Goal: Task Accomplishment & Management: Complete application form

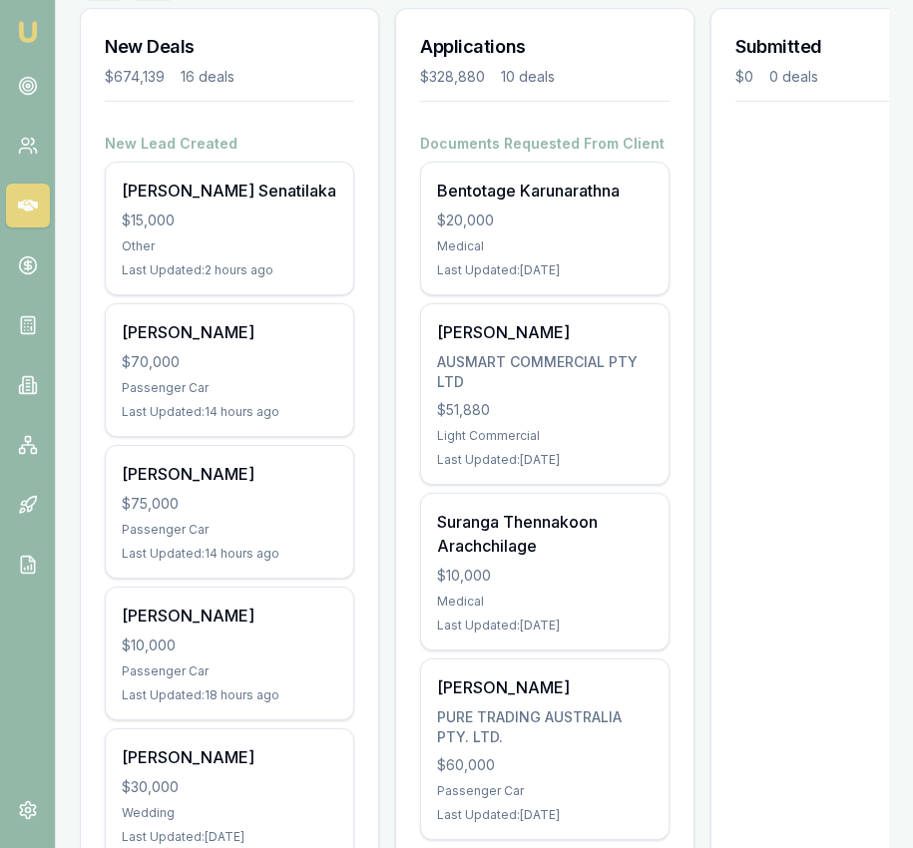
scroll to position [286, 0]
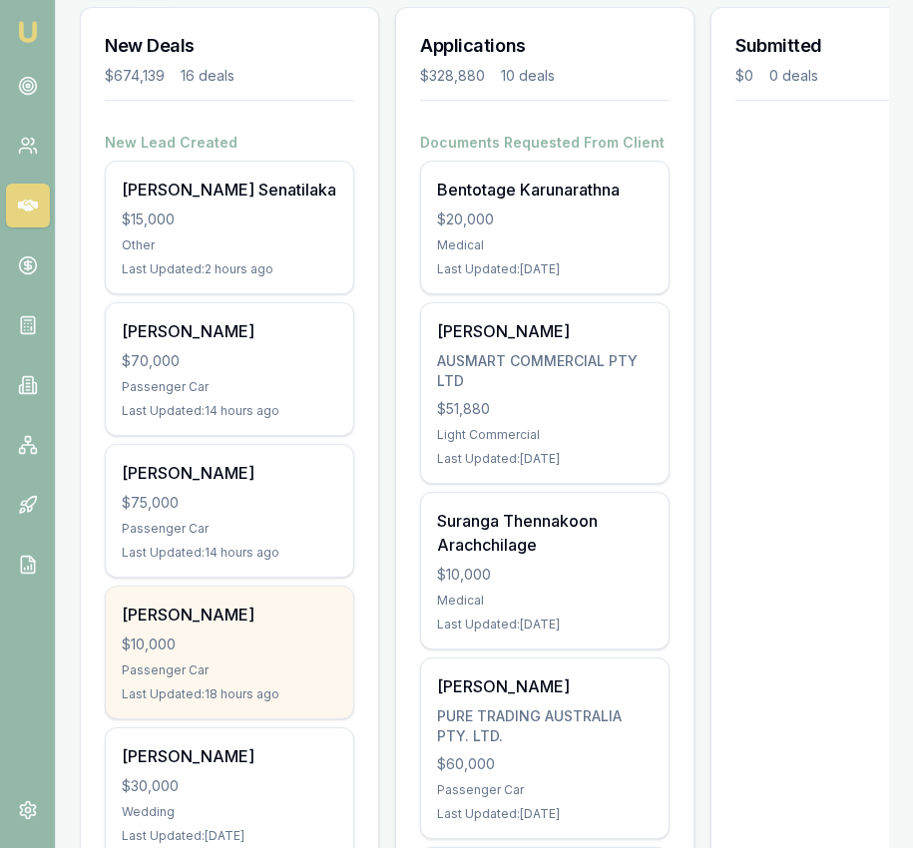
click at [227, 632] on div "Maria Silva $10,000 Passenger Car Last Updated: 18 hours ago" at bounding box center [229, 653] width 247 height 132
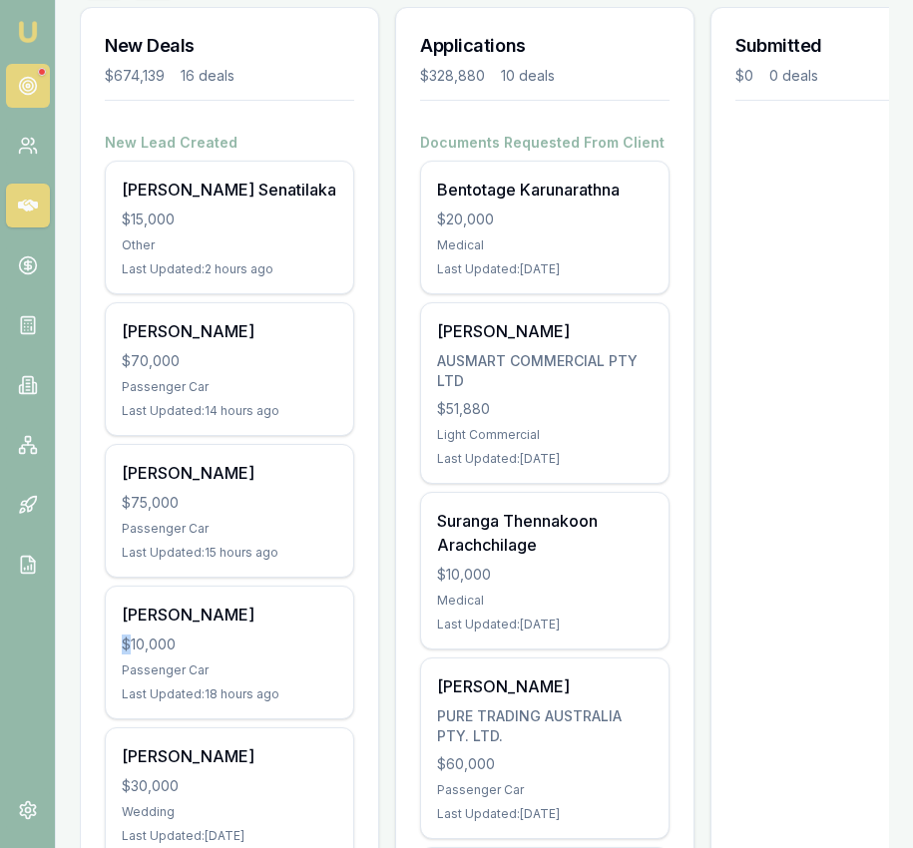
click at [36, 85] on circle at bounding box center [27, 86] width 17 height 17
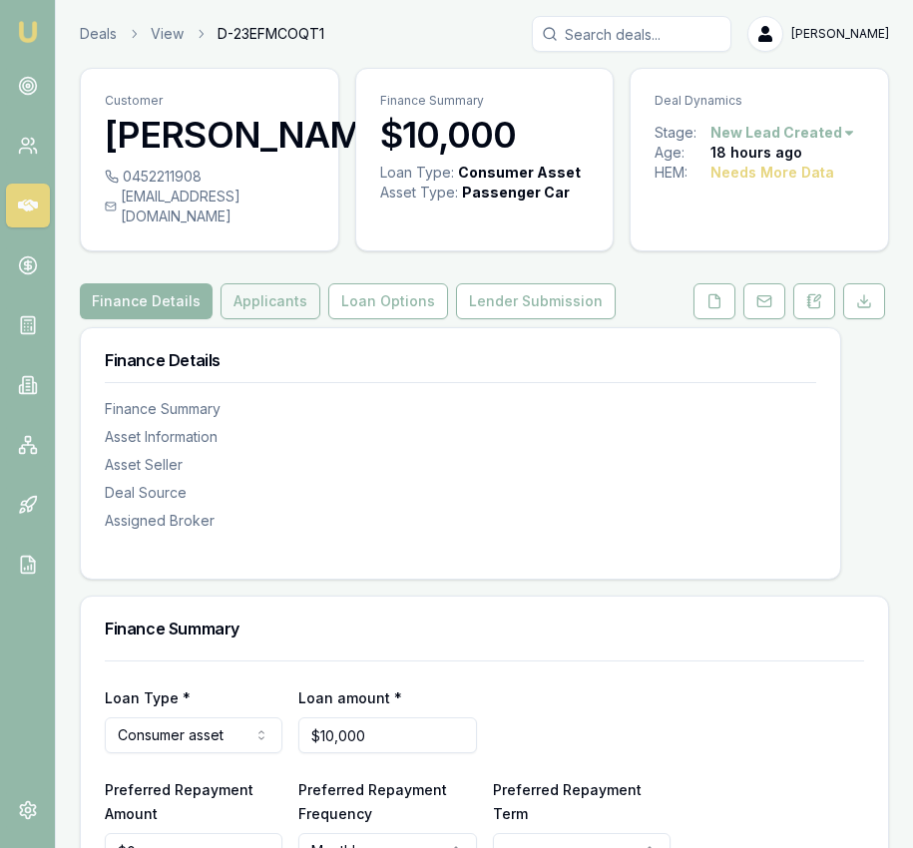
click at [239, 288] on button "Applicants" at bounding box center [271, 301] width 100 height 36
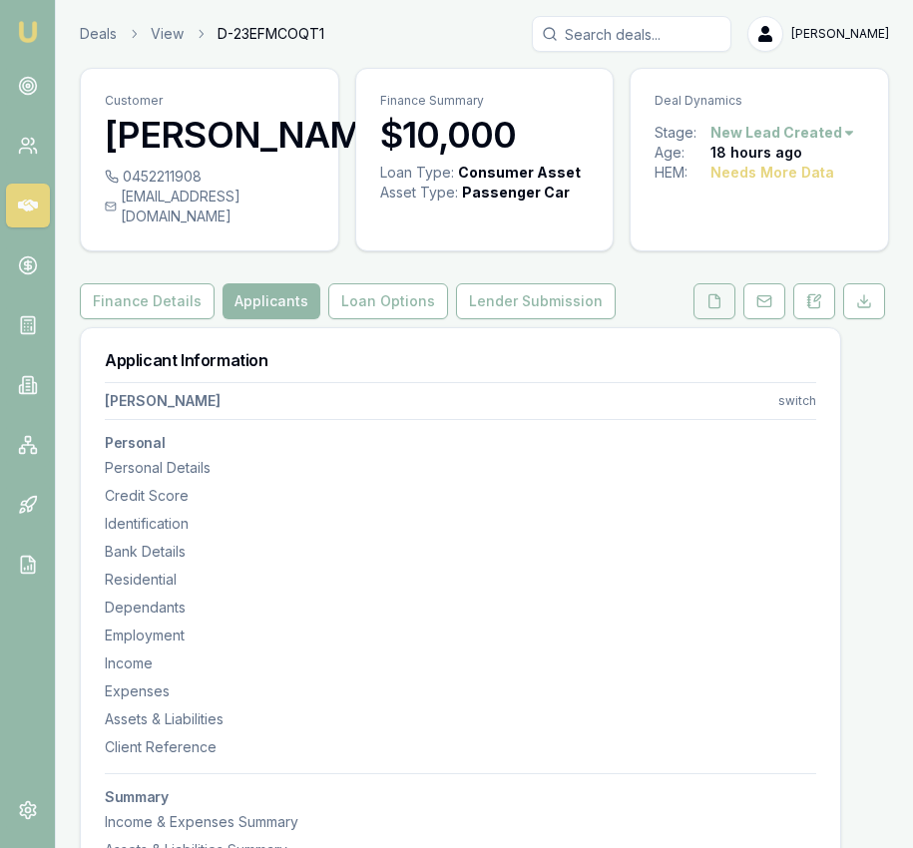
click at [711, 293] on icon at bounding box center [714, 301] width 16 height 16
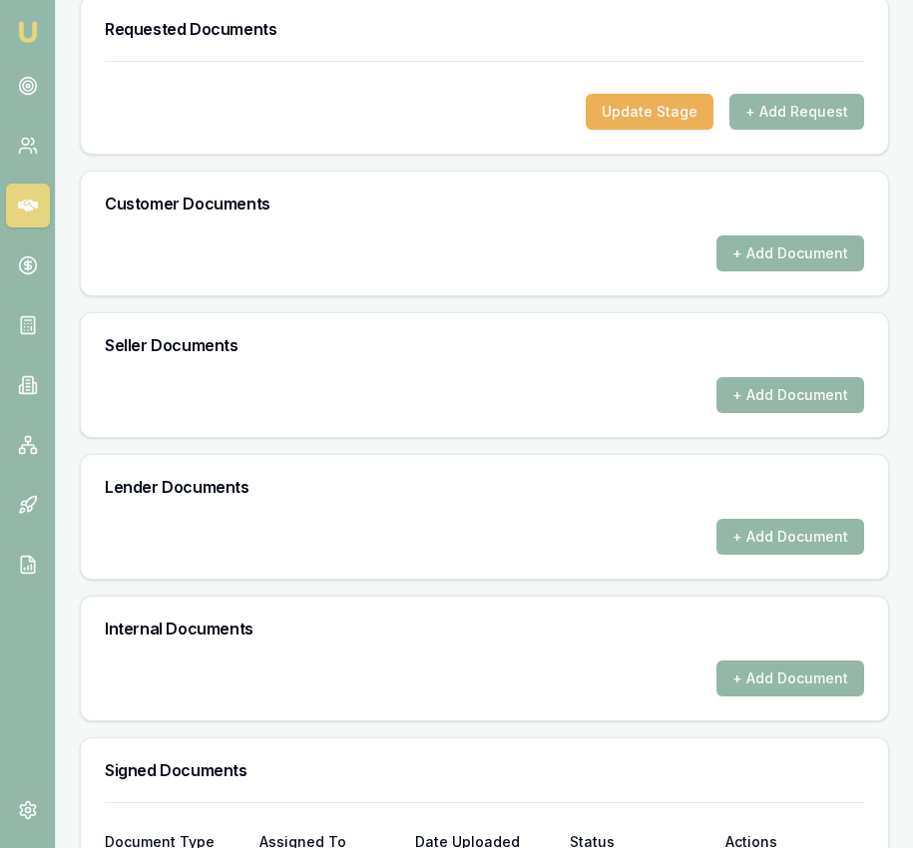
scroll to position [821, 0]
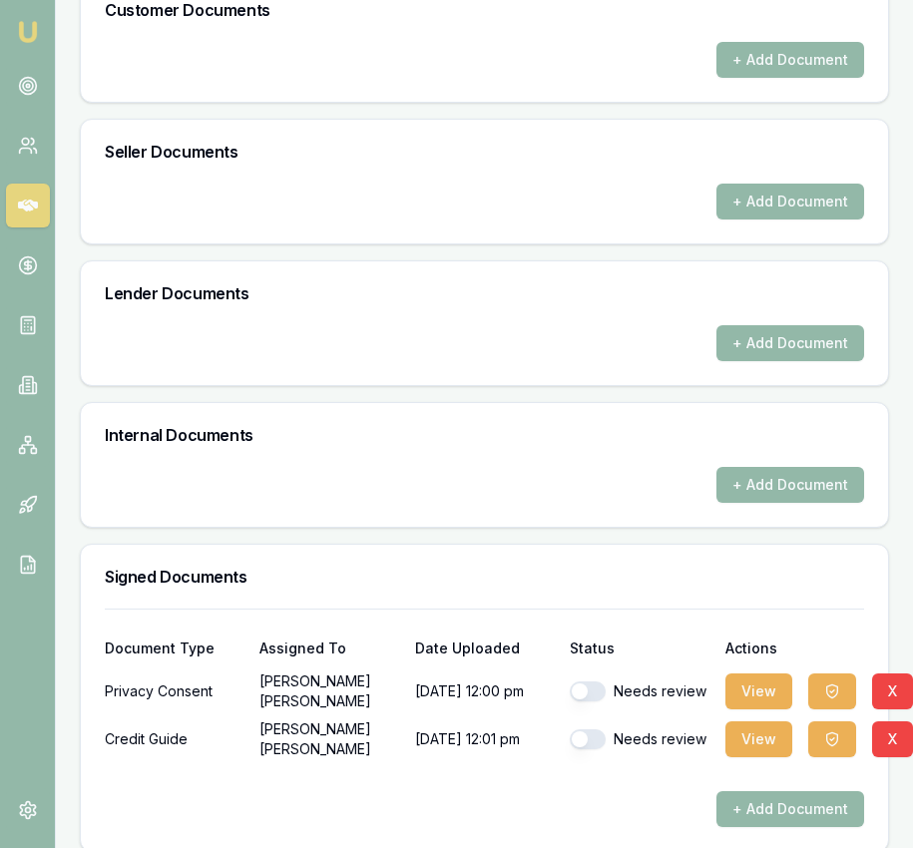
click at [585, 682] on button "button" at bounding box center [588, 692] width 36 height 20
checkbox input "true"
click at [587, 729] on button "button" at bounding box center [588, 739] width 36 height 20
checkbox input "true"
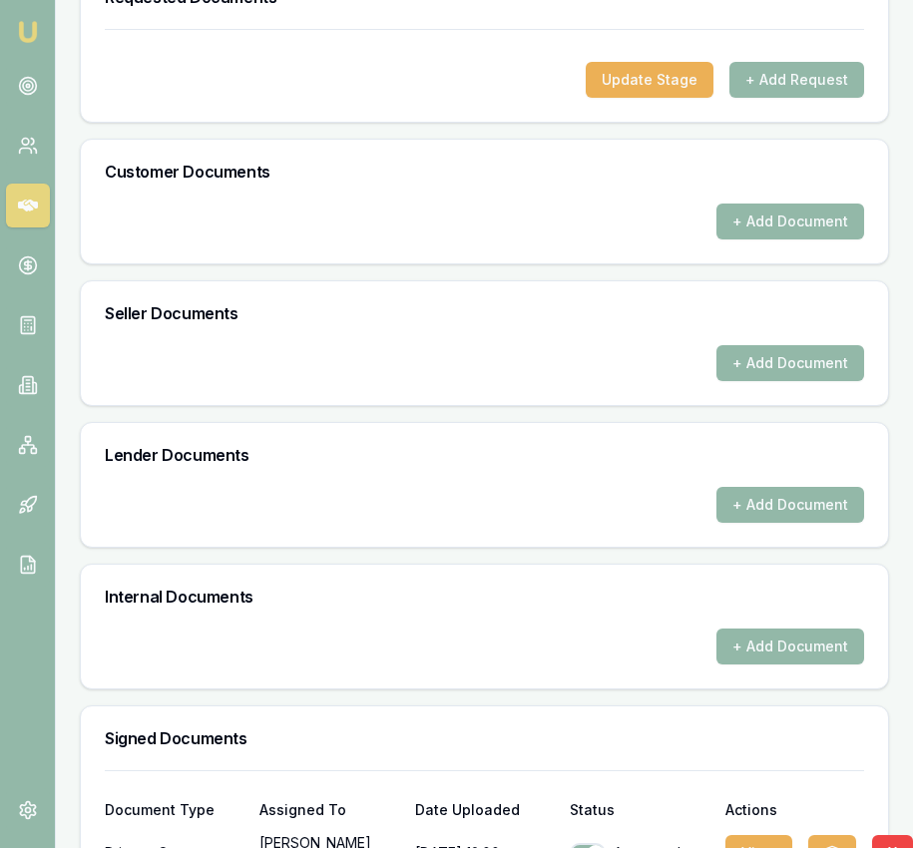
scroll to position [646, 0]
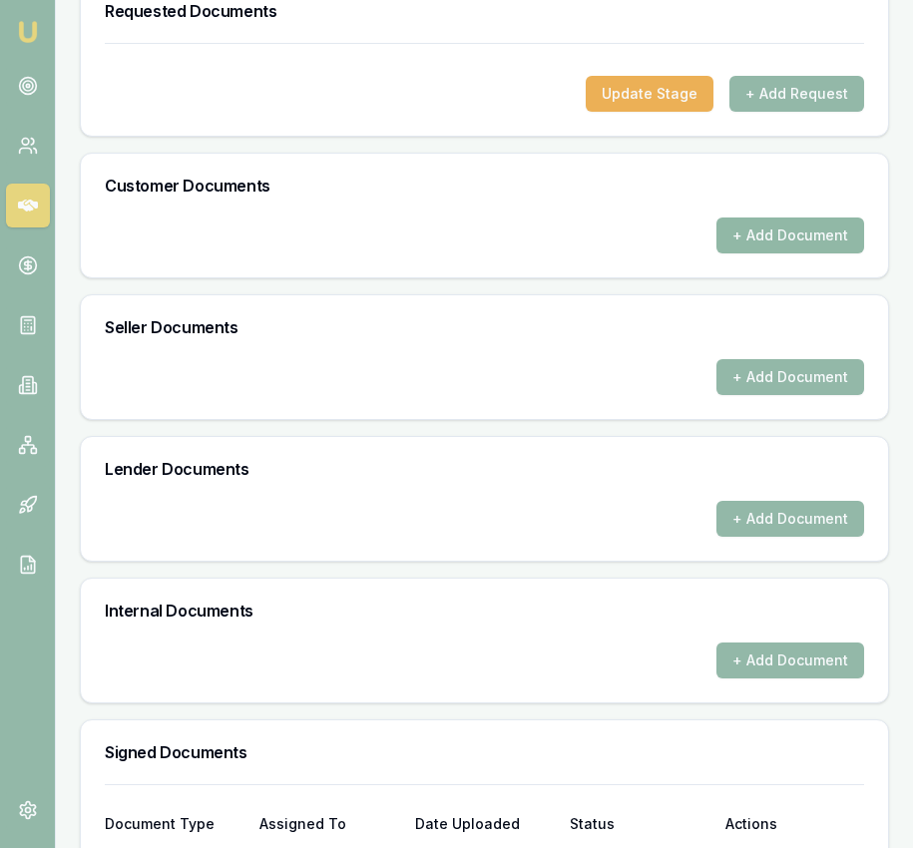
click at [807, 218] on button "+ Add Document" at bounding box center [790, 236] width 148 height 36
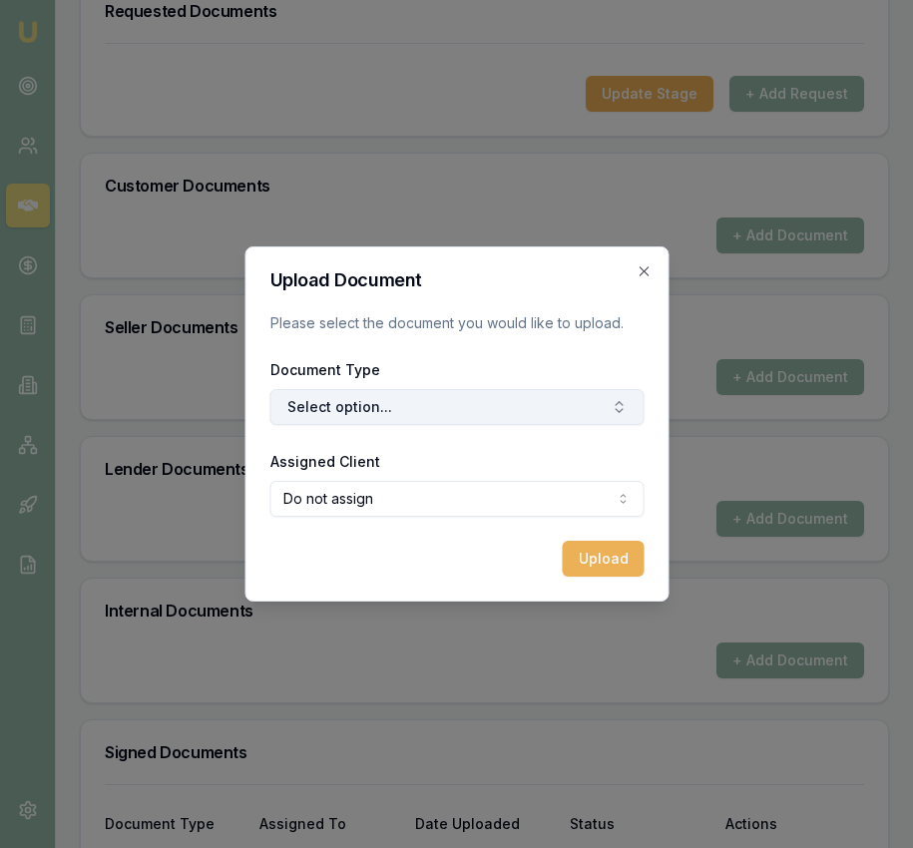
click at [552, 420] on button "Select option..." at bounding box center [456, 407] width 374 height 36
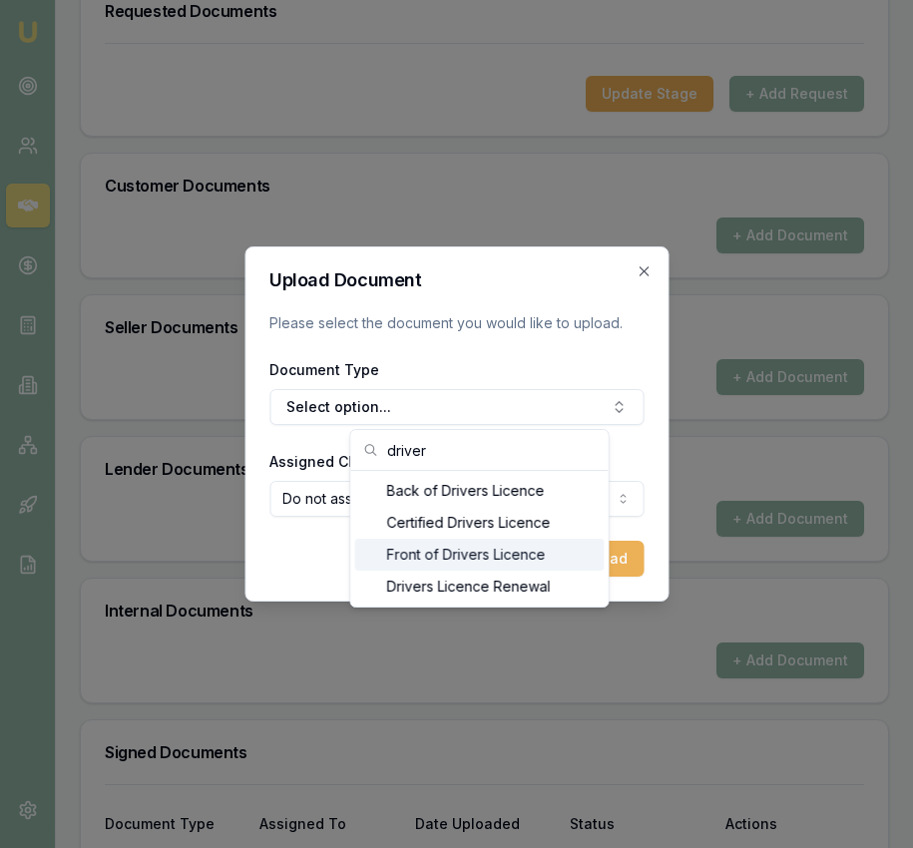
type input "driver"
drag, startPoint x: 525, startPoint y: 556, endPoint x: 513, endPoint y: 554, distance: 12.1
click at [525, 556] on div "Front of Drivers Licence" at bounding box center [479, 555] width 249 height 32
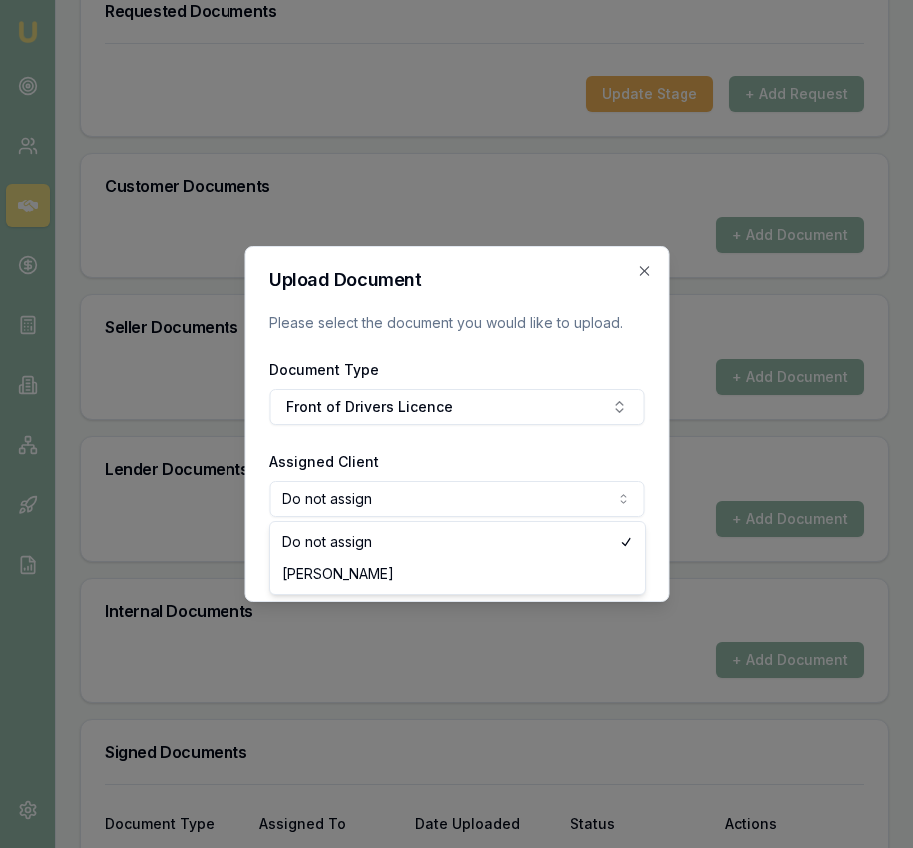
select select "U-OMVXXUE5U2"
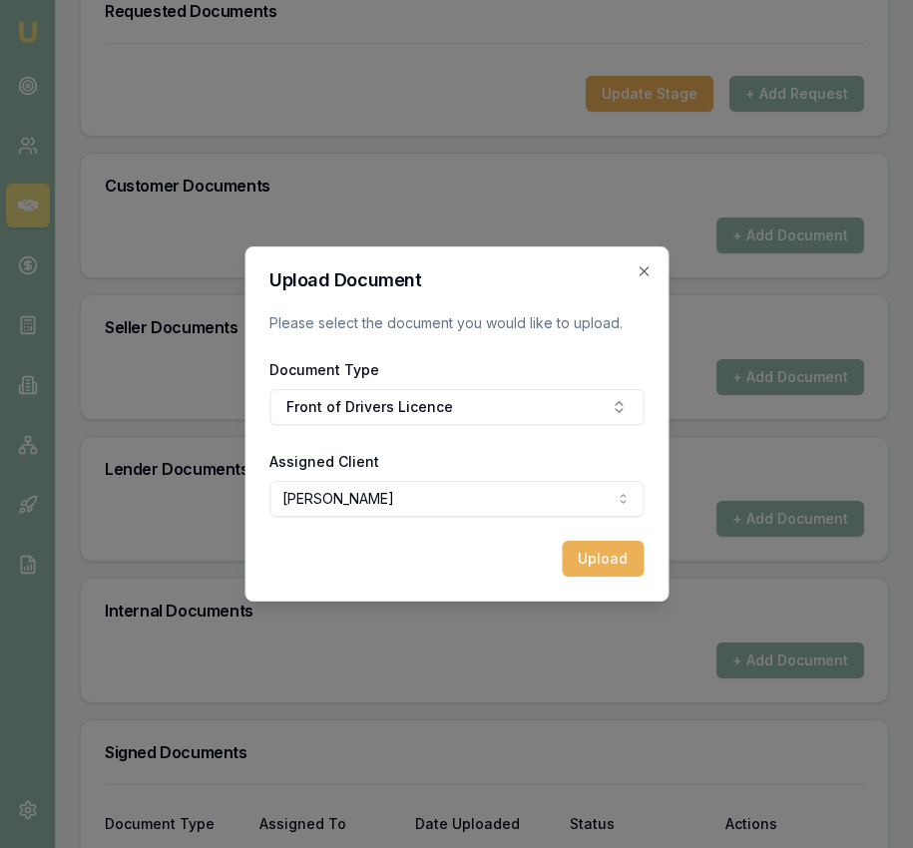
click at [602, 557] on button "Upload" at bounding box center [603, 559] width 82 height 36
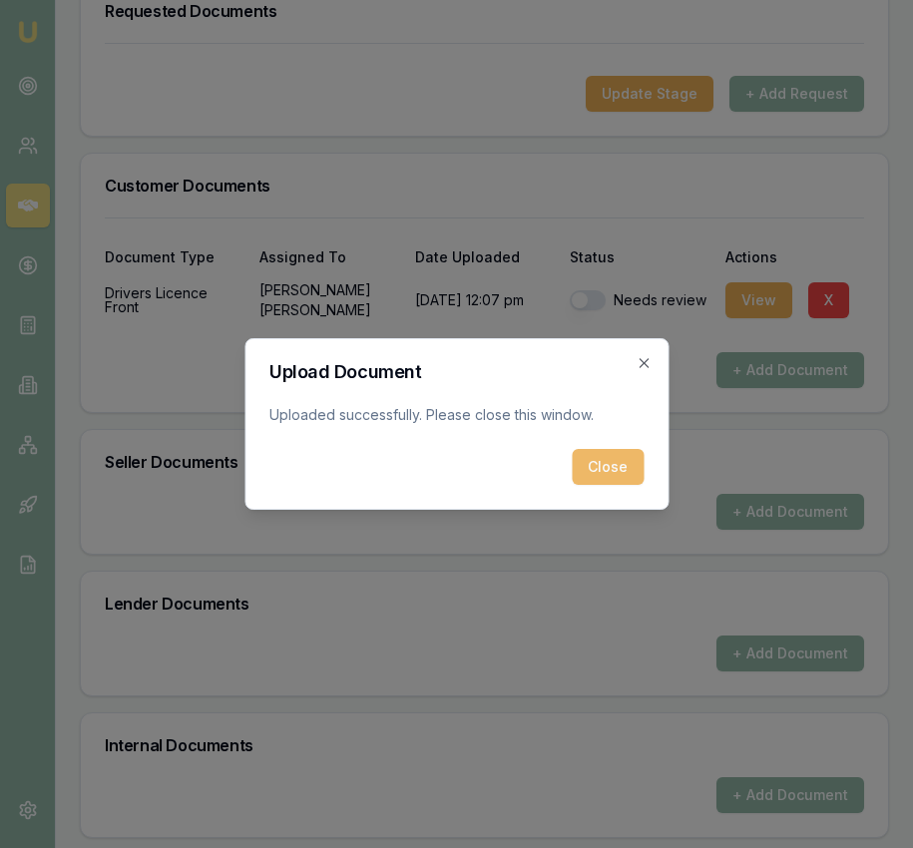
click at [600, 483] on button "Close" at bounding box center [608, 467] width 72 height 36
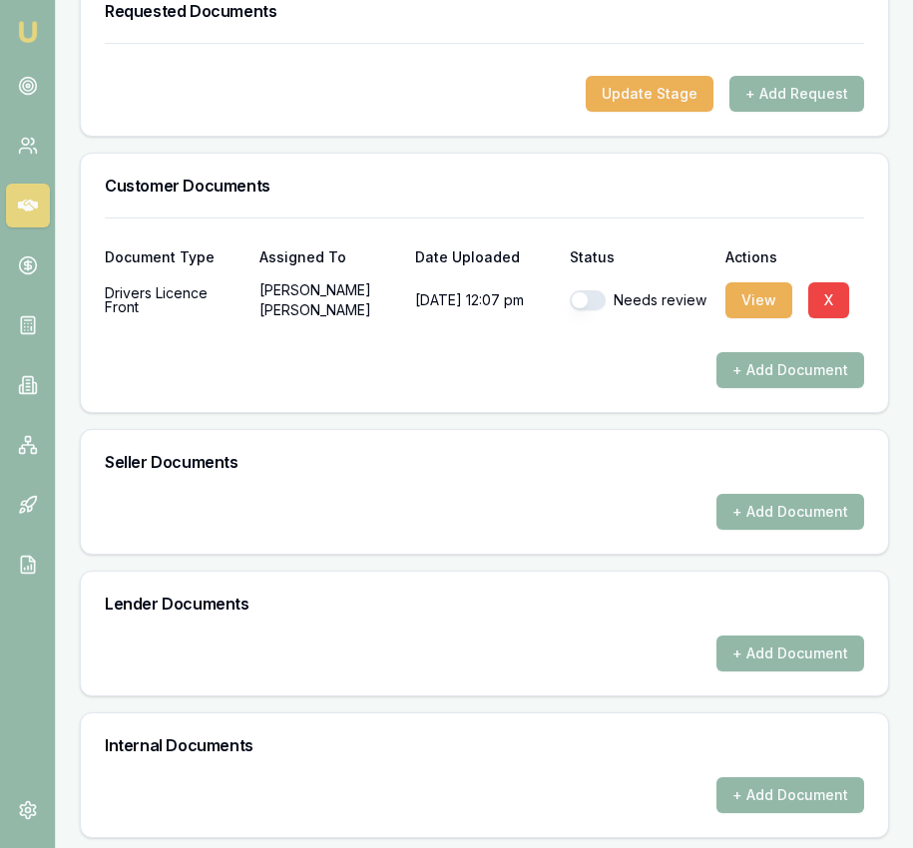
drag, startPoint x: 596, startPoint y: 273, endPoint x: 593, endPoint y: 286, distance: 13.3
click at [596, 290] on button "button" at bounding box center [588, 300] width 36 height 20
checkbox input "true"
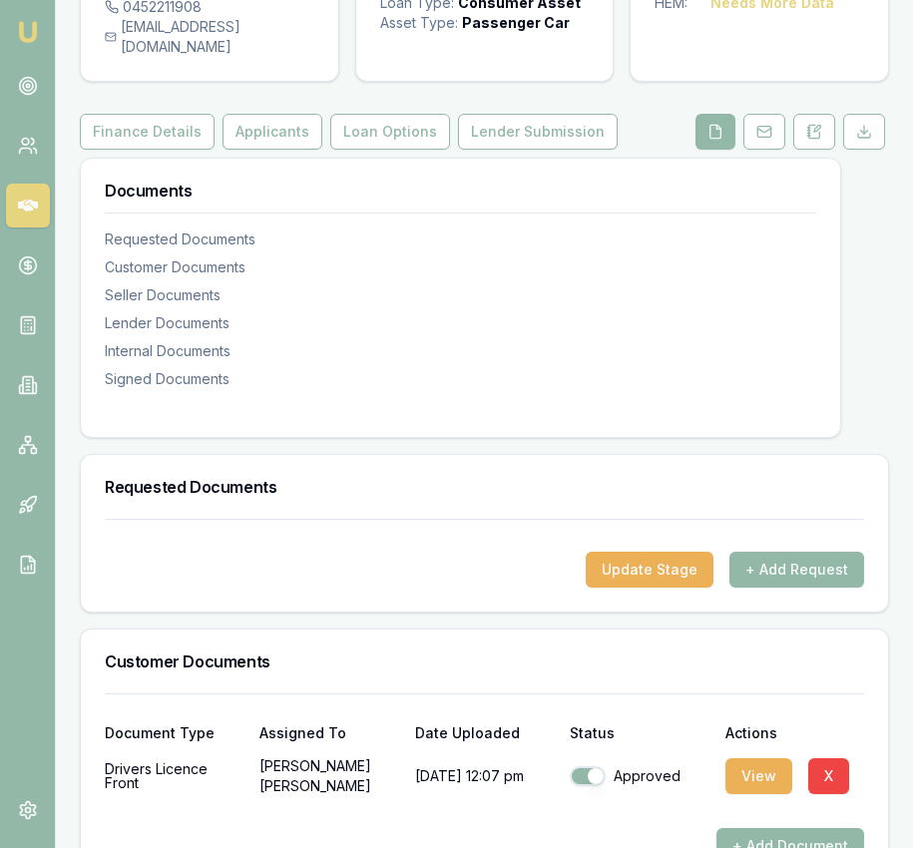
scroll to position [0, 0]
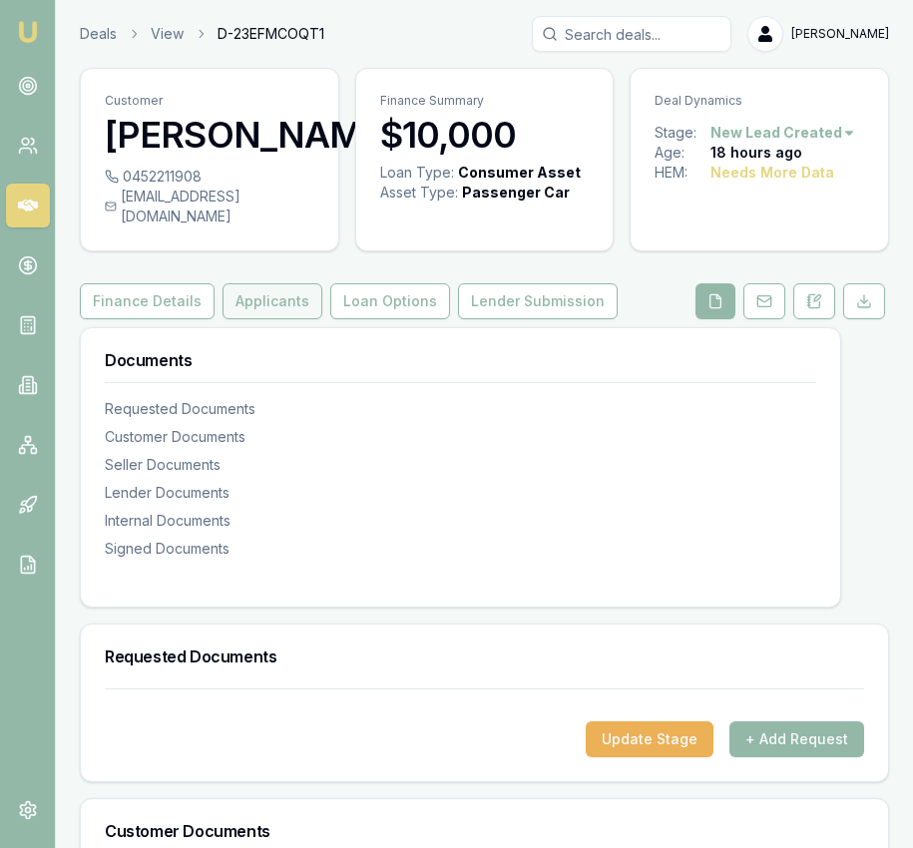
click at [305, 298] on button "Applicants" at bounding box center [273, 301] width 100 height 36
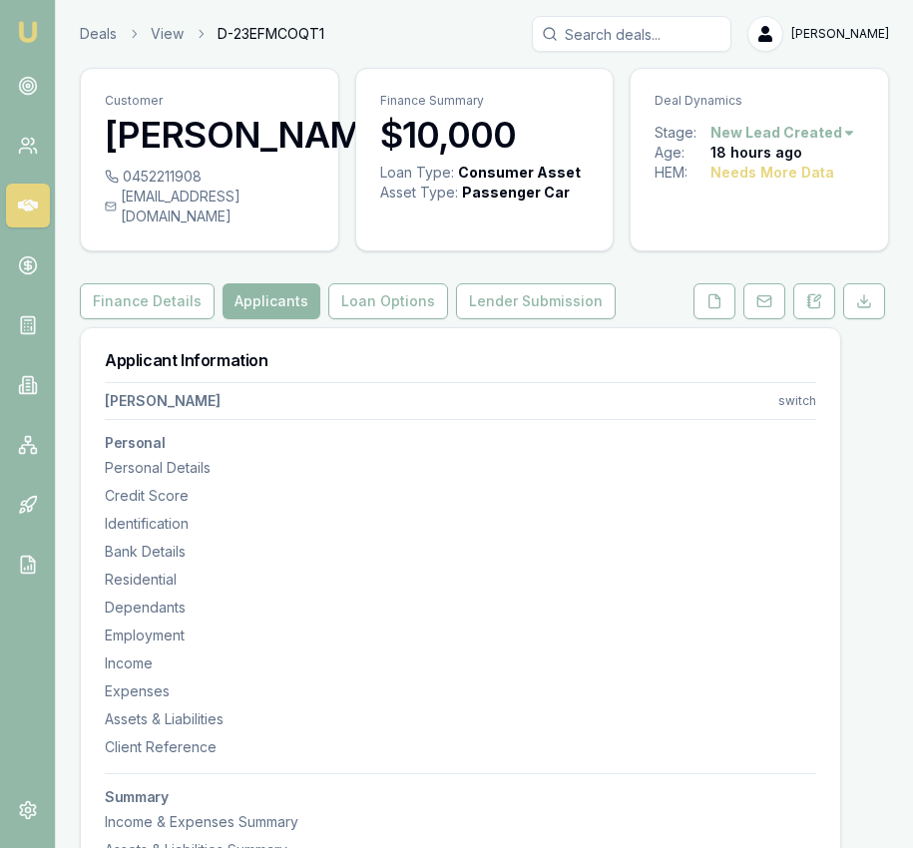
click at [298, 283] on button "Applicants" at bounding box center [272, 301] width 98 height 36
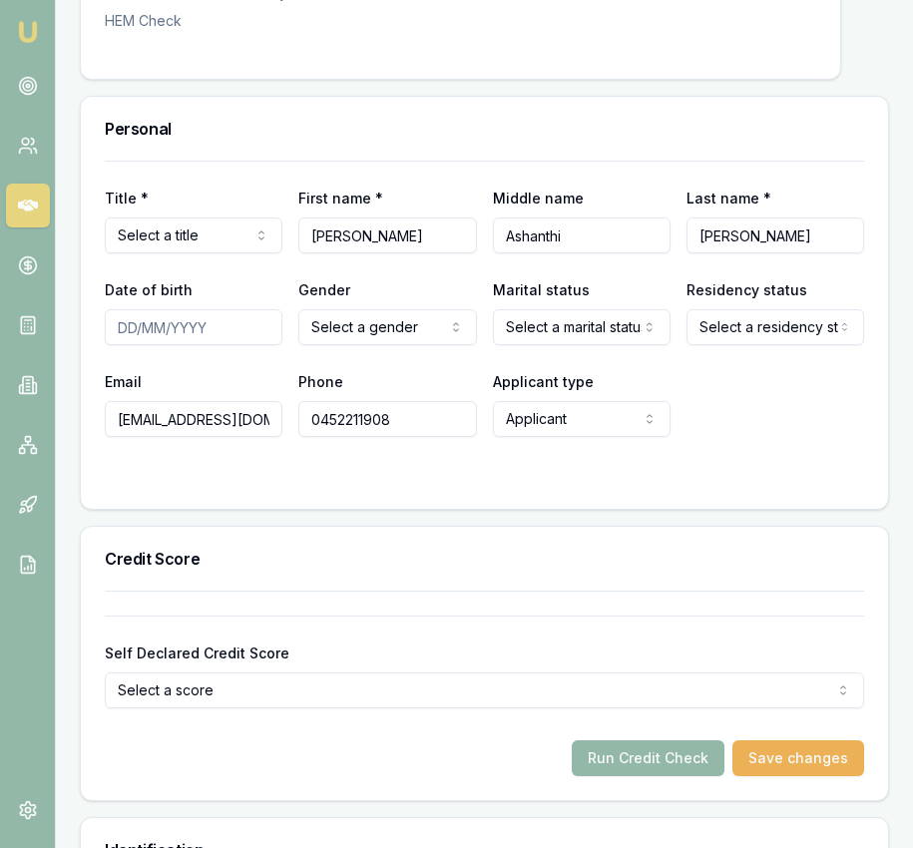
scroll to position [850, 0]
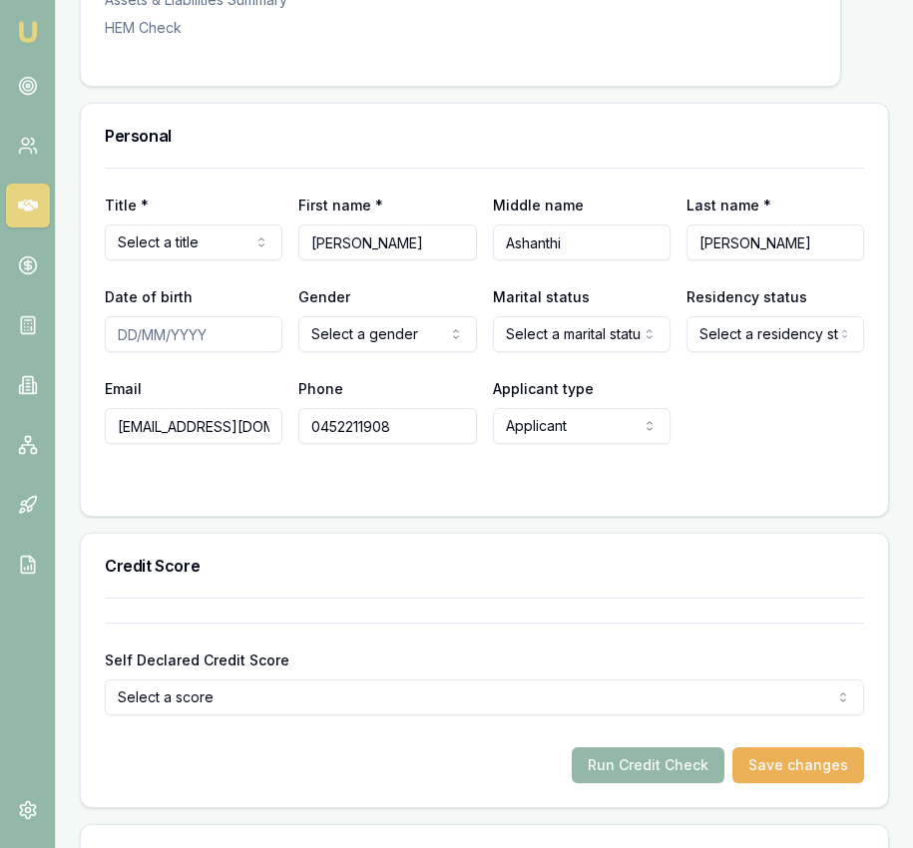
select select "Ms"
click at [123, 318] on input "Date of birth" at bounding box center [194, 334] width 178 height 36
type input "[DATE]"
select select "[DEMOGRAPHIC_DATA]"
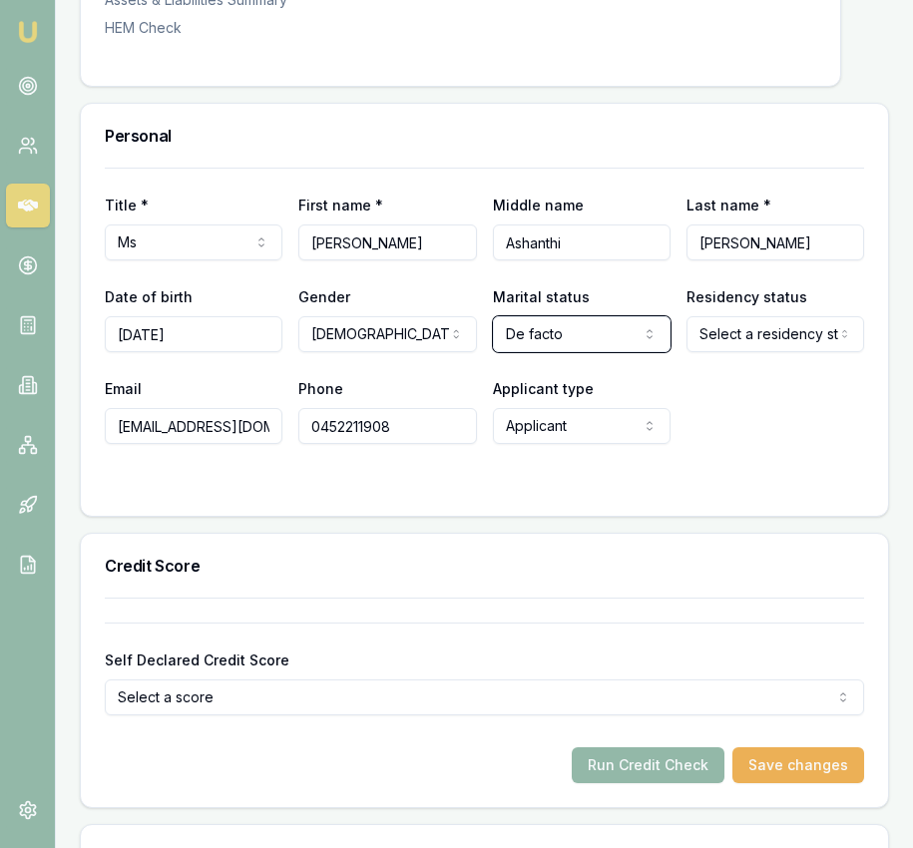
select select "SEPARATED"
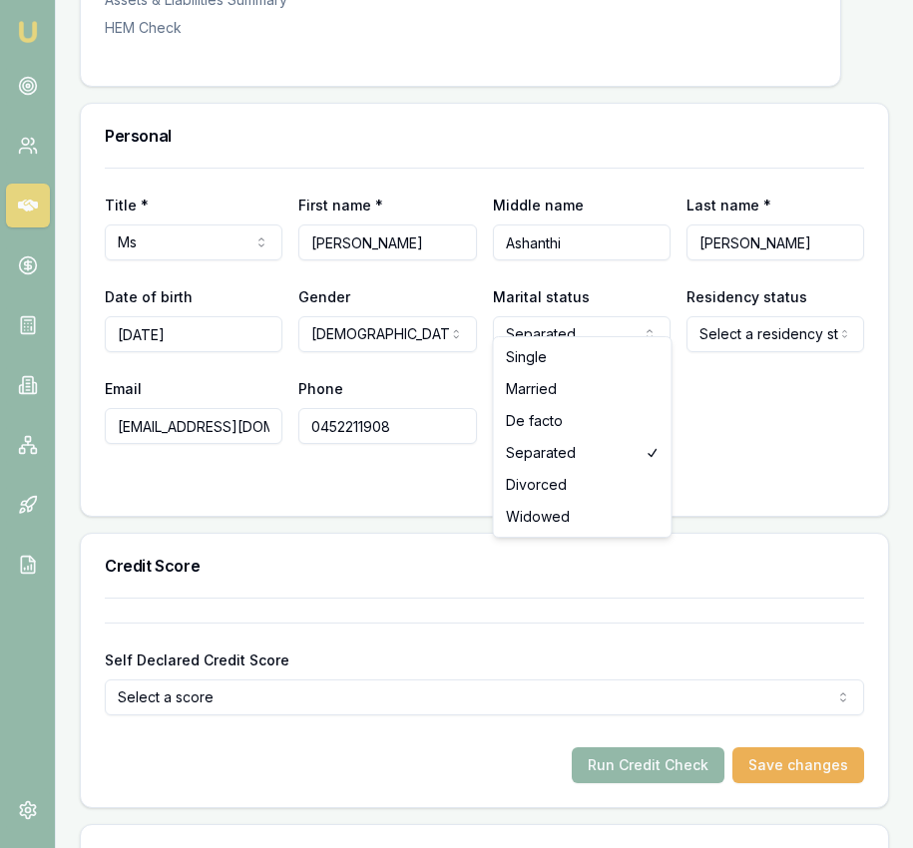
select select "SINGLE"
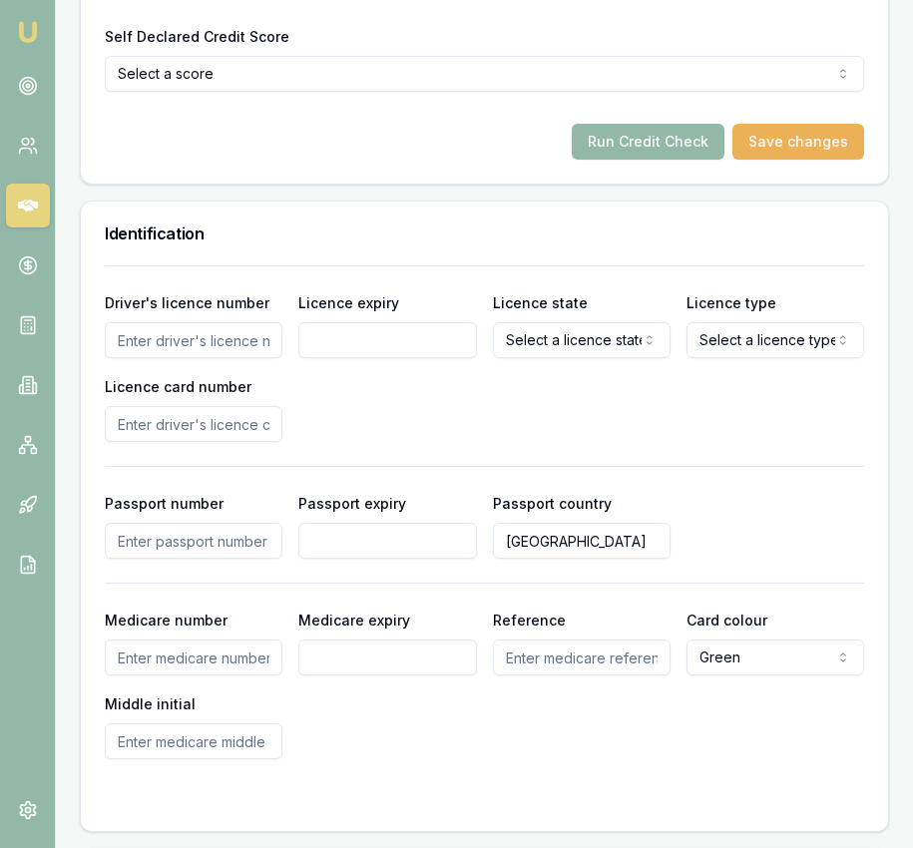
scroll to position [1475, 0]
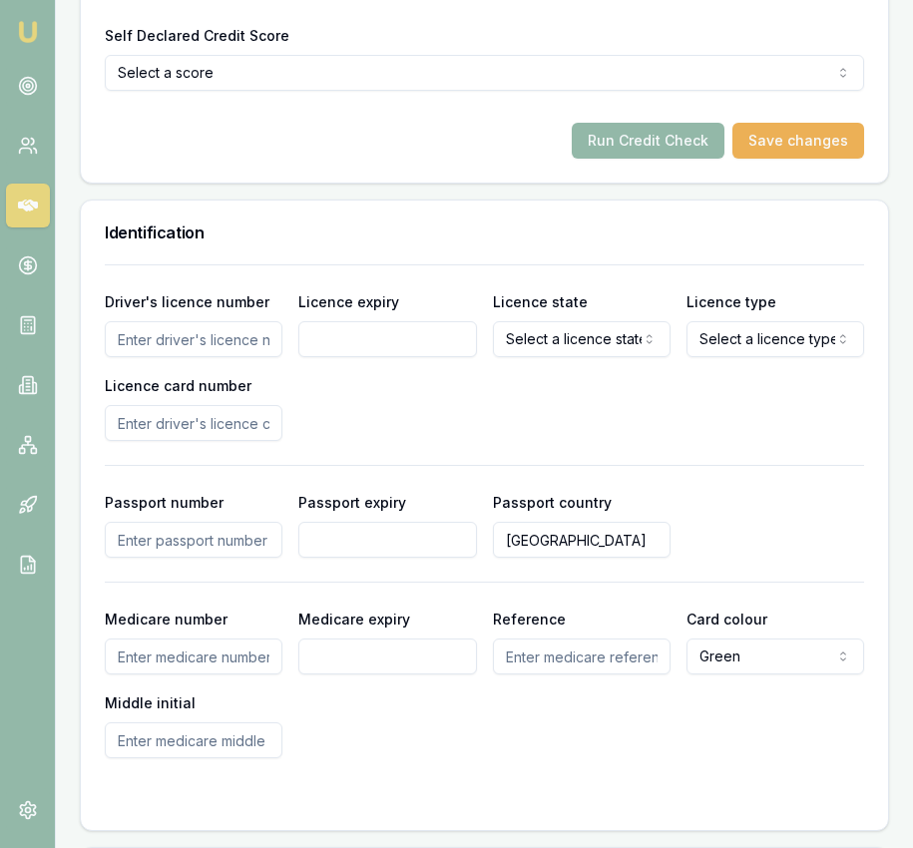
click at [229, 326] on input "Driver's licence number" at bounding box center [194, 339] width 178 height 36
type input "047004925"
click at [407, 321] on input "Licence expiry" at bounding box center [387, 339] width 178 height 36
type input "[DATE]"
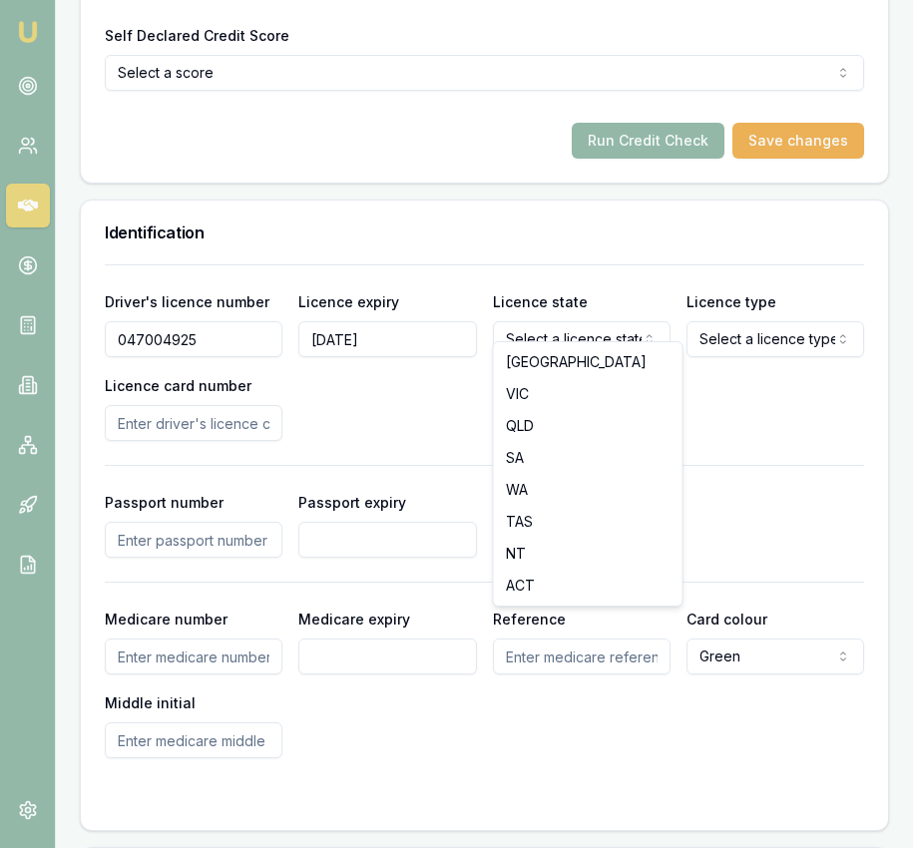
select select "VIC"
drag, startPoint x: 550, startPoint y: 391, endPoint x: 574, endPoint y: 384, distance: 24.9
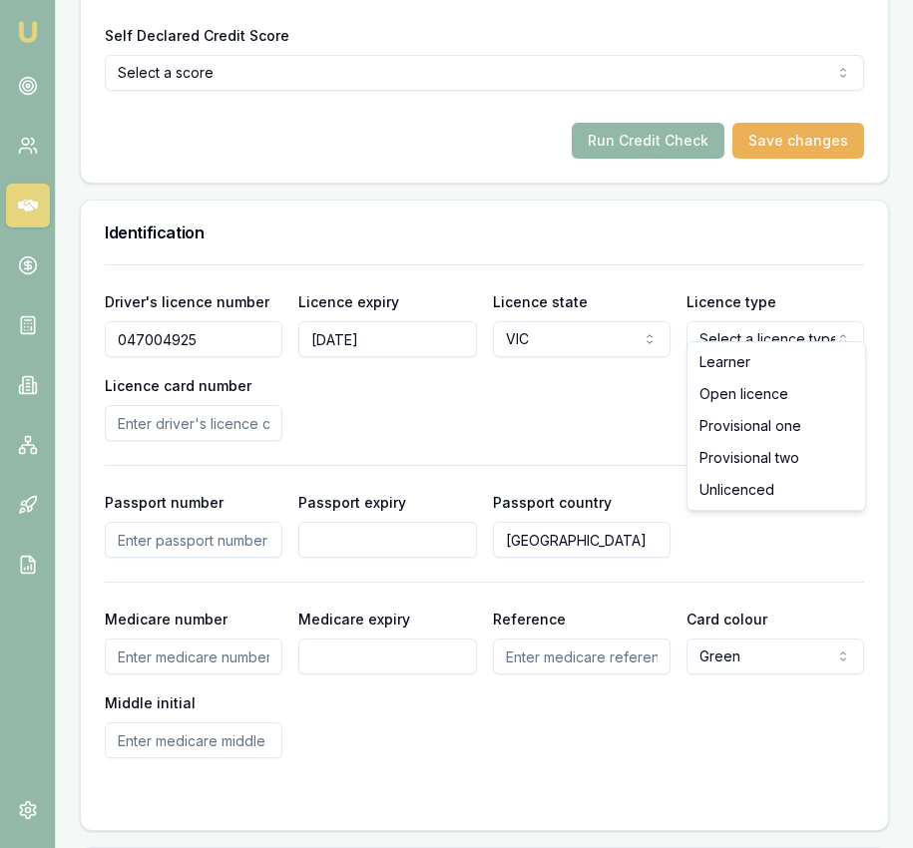
select select "PROVISIONAL_ONE"
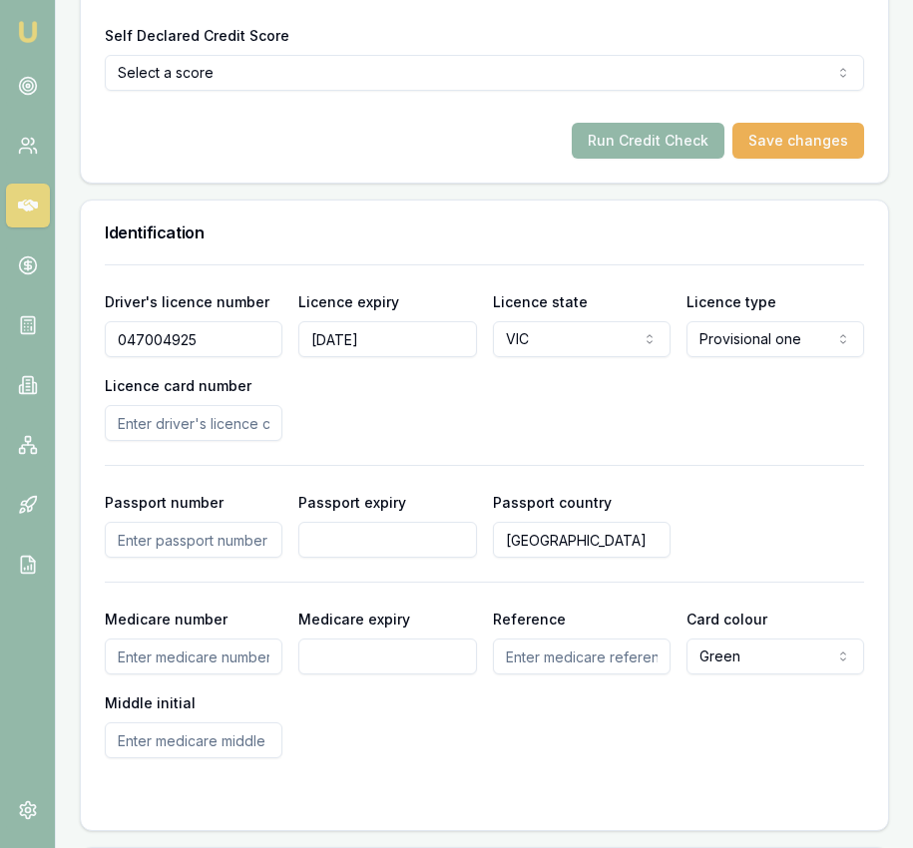
click at [209, 405] on input "Licence card number" at bounding box center [194, 423] width 178 height 36
click at [416, 371] on div "Driver's licence number [DRIVERS_LICENSE_NUMBER] Licence expiry [DATE] Licence …" at bounding box center [484, 365] width 759 height 152
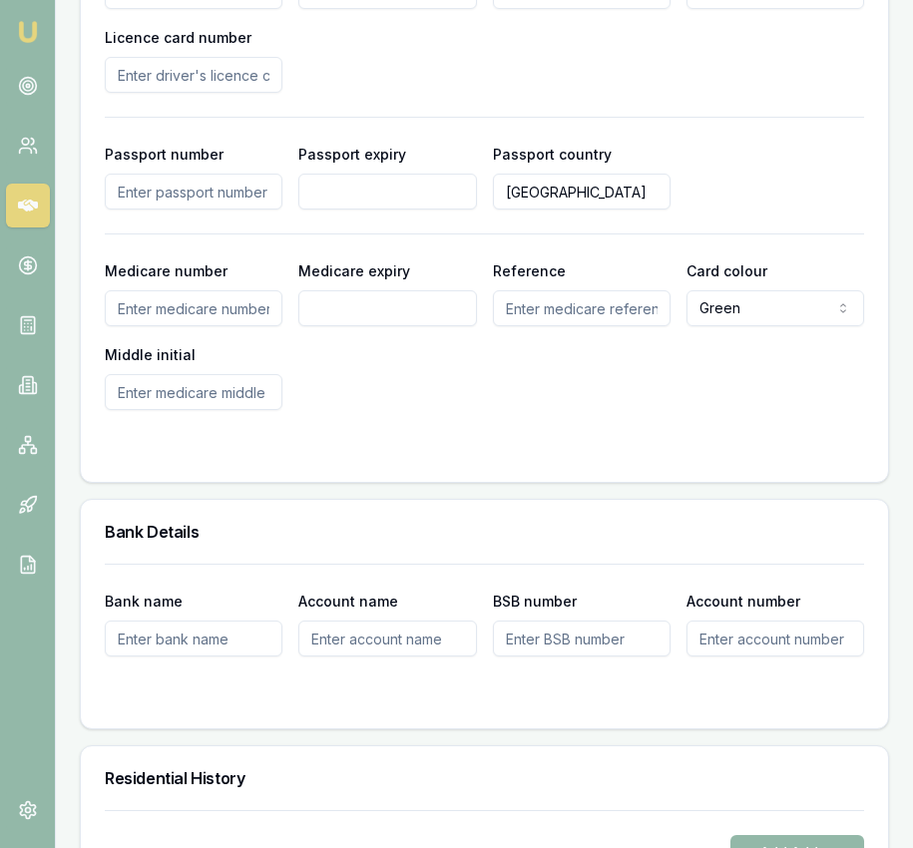
scroll to position [1789, 0]
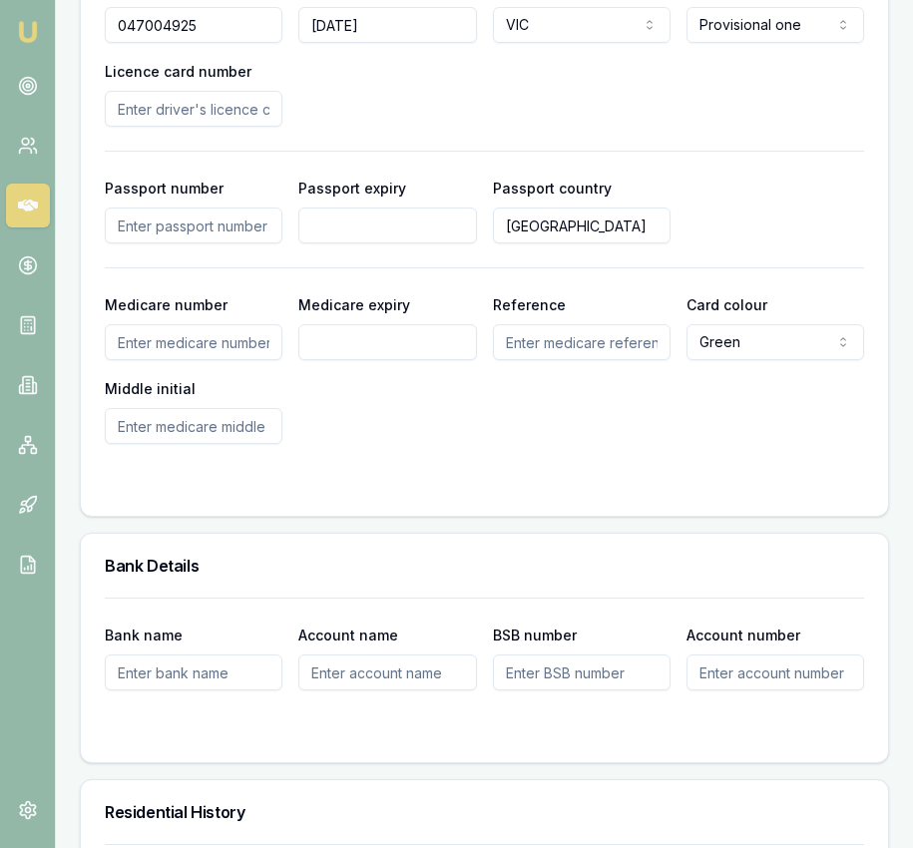
click at [191, 96] on input "Licence card number" at bounding box center [194, 109] width 178 height 36
type input "P2547646"
click at [404, 487] on div "Driver's licence number [DRIVERS_LICENSE_NUMBER] Licence expiry [DATE] Licence …" at bounding box center [484, 233] width 807 height 566
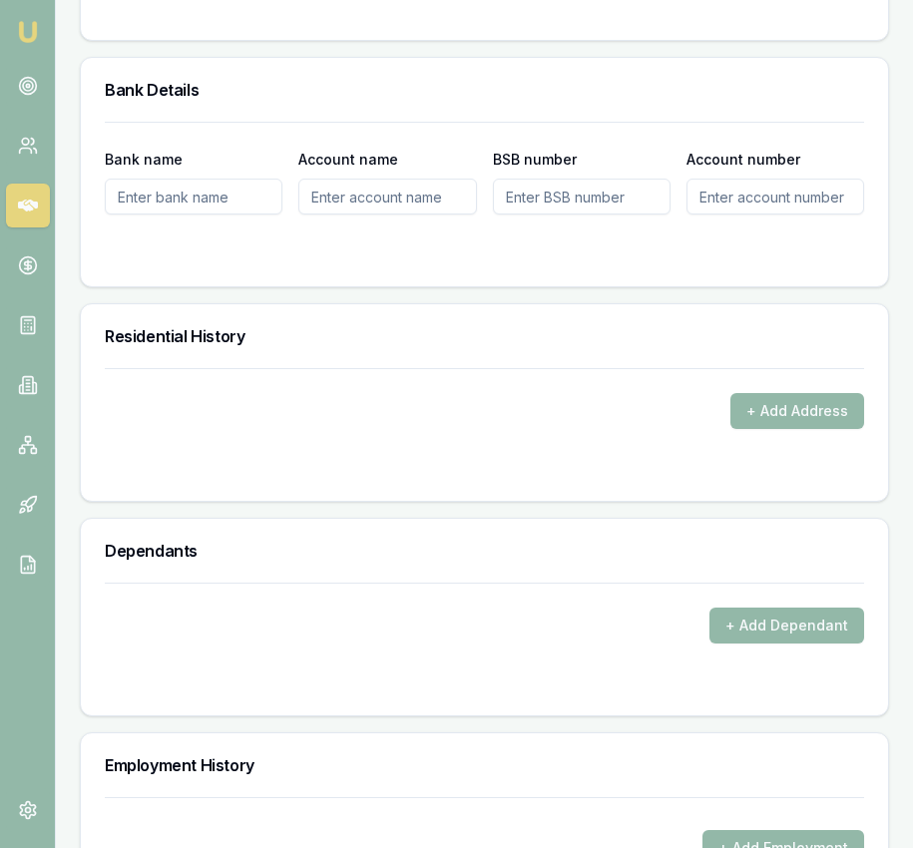
scroll to position [2268, 0]
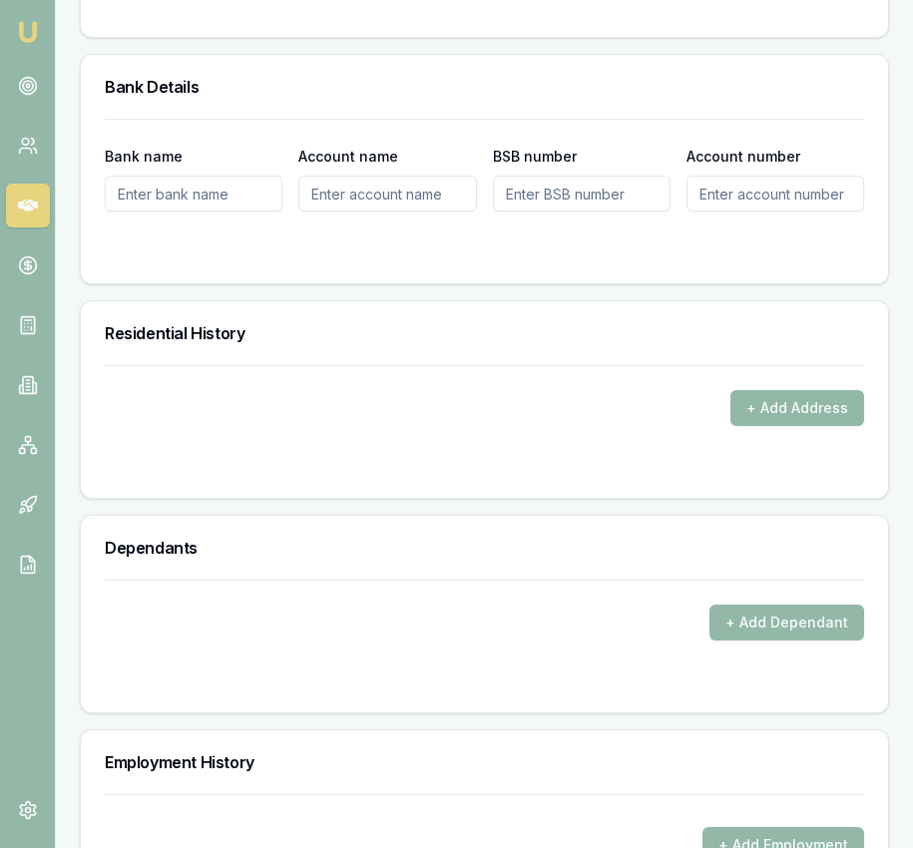
click at [753, 400] on button "+ Add Address" at bounding box center [797, 408] width 134 height 36
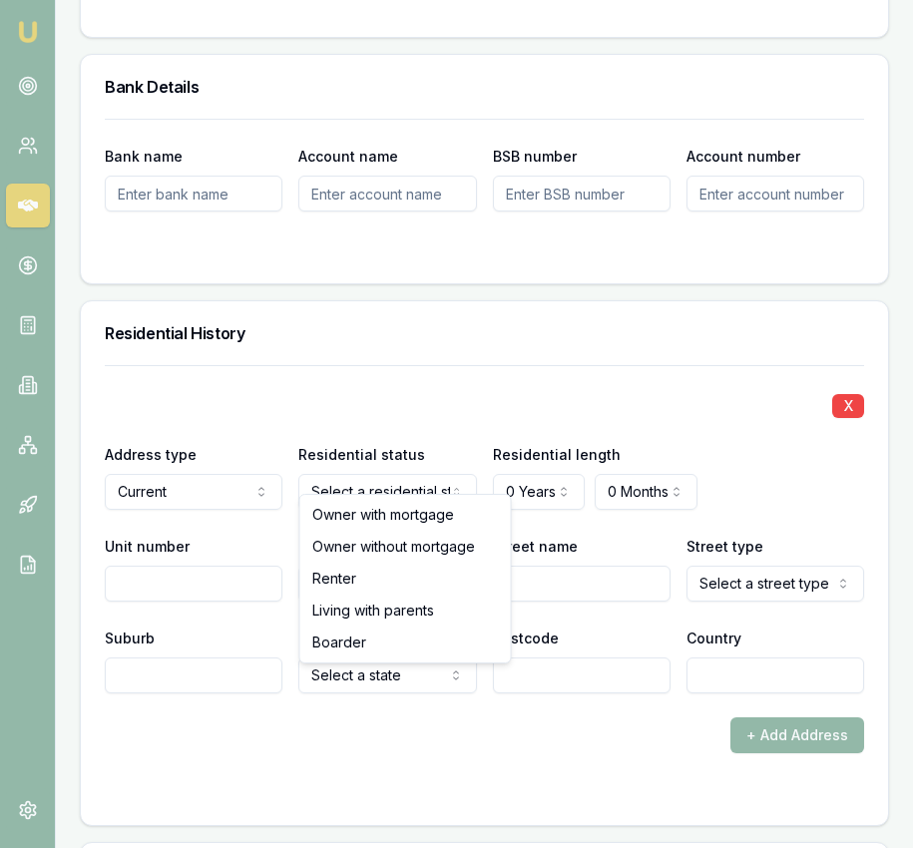
select select "LIVING_WITH_PARENTS"
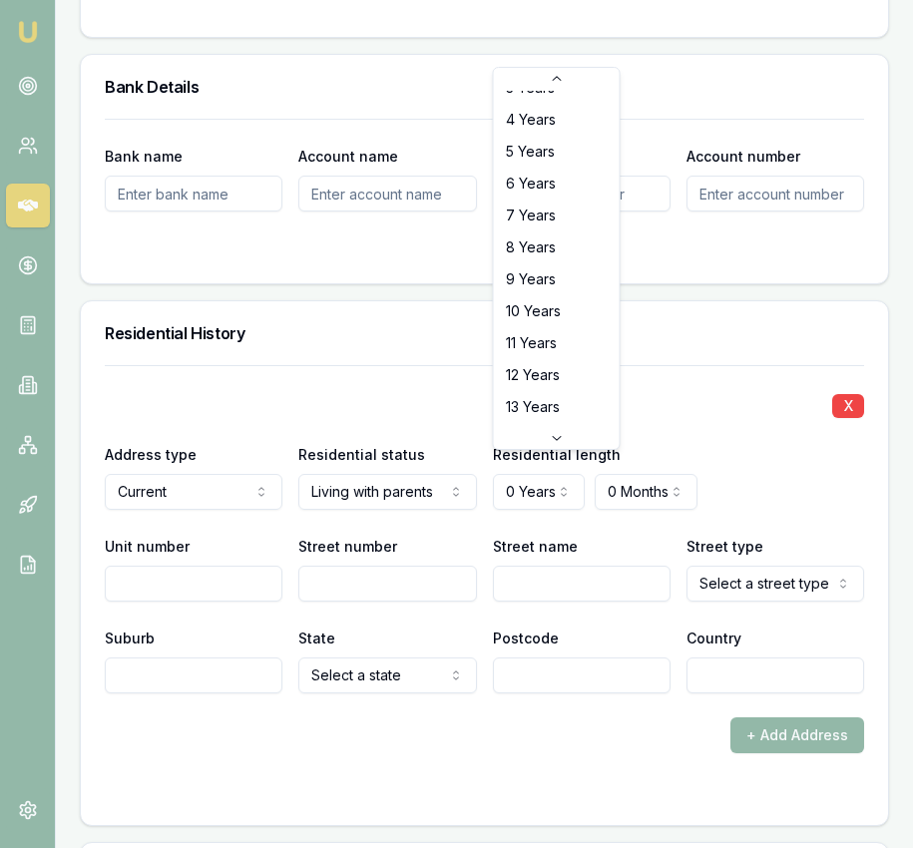
scroll to position [320, 0]
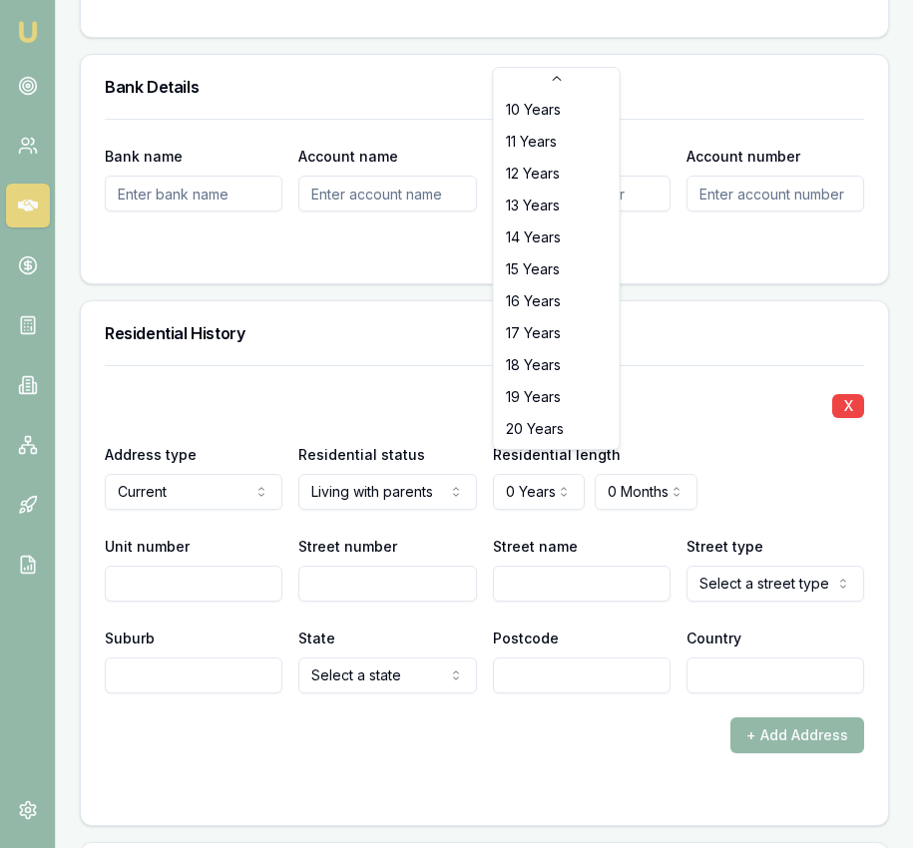
select select "20"
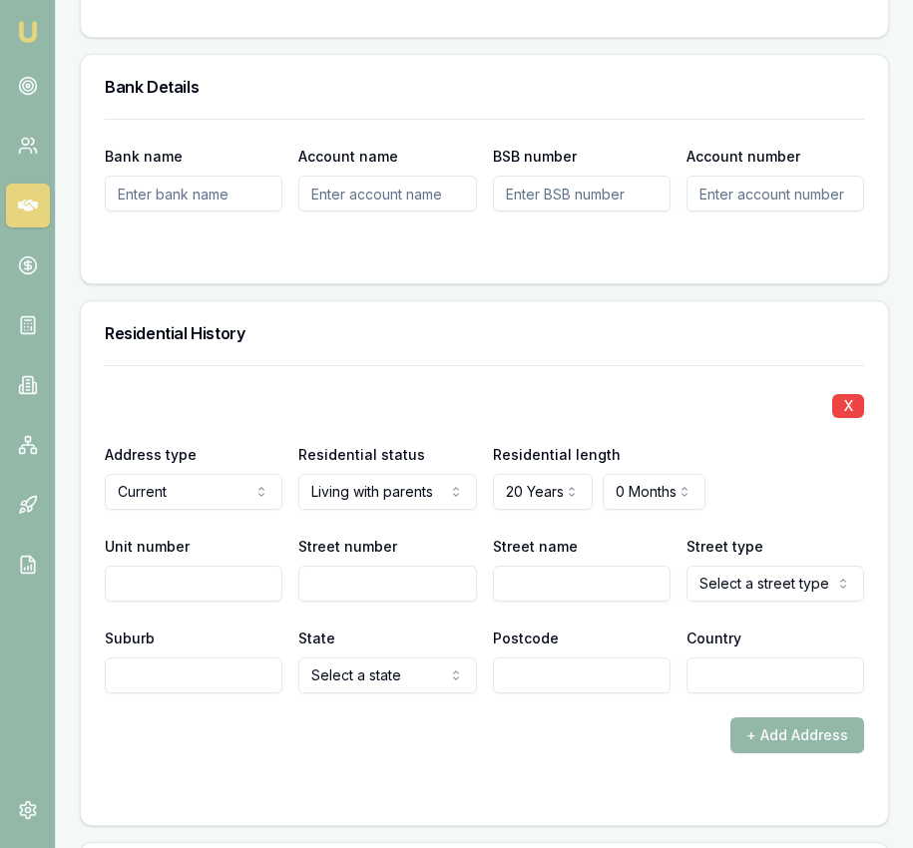
click at [367, 571] on input "Street number" at bounding box center [387, 584] width 178 height 36
type input "34"
type input "Candlebark"
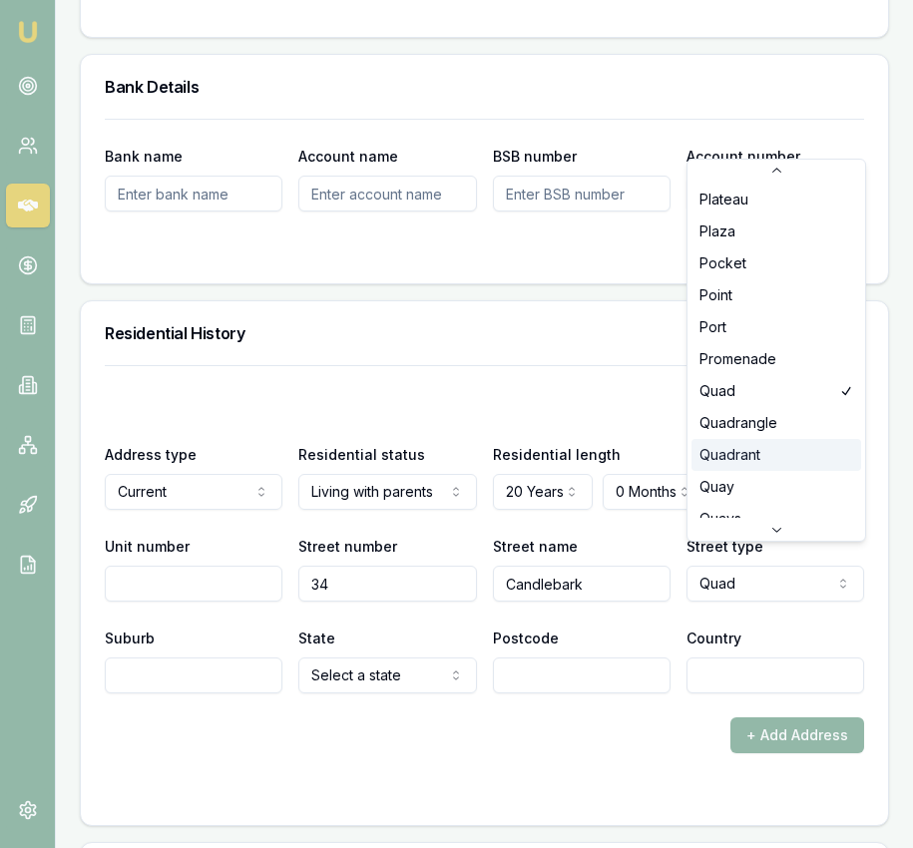
scroll to position [3931, 0]
select select "Quadrant"
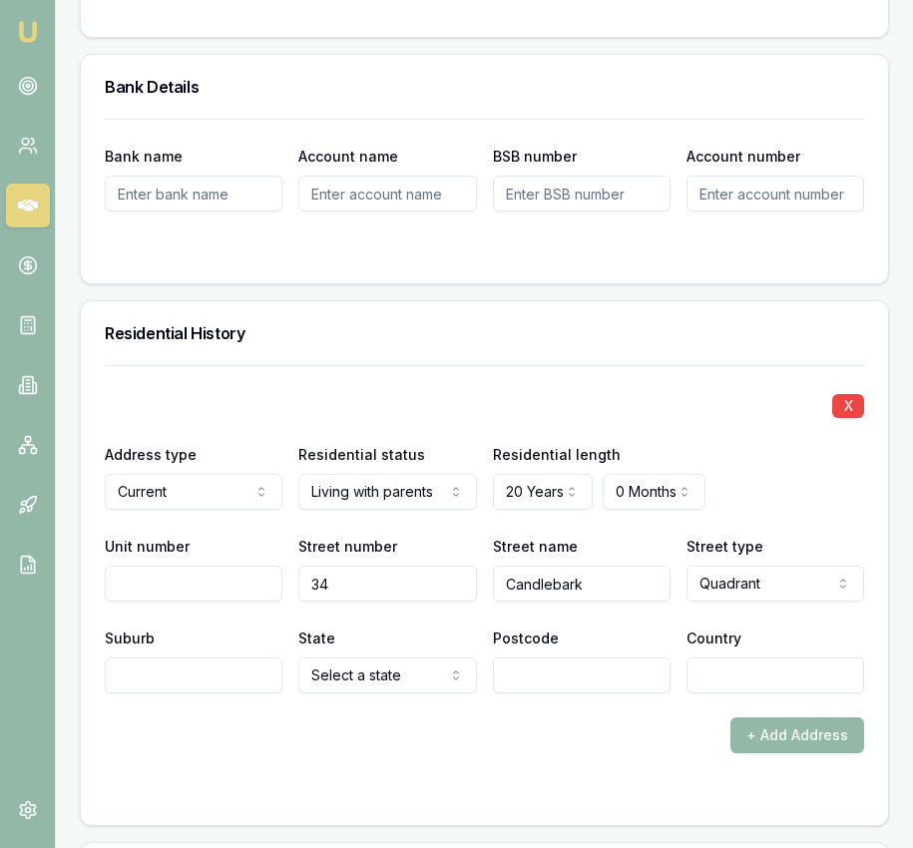
click at [212, 659] on input "Suburb" at bounding box center [194, 676] width 178 height 36
type input "Rowville"
select select "VIC"
type input "3178"
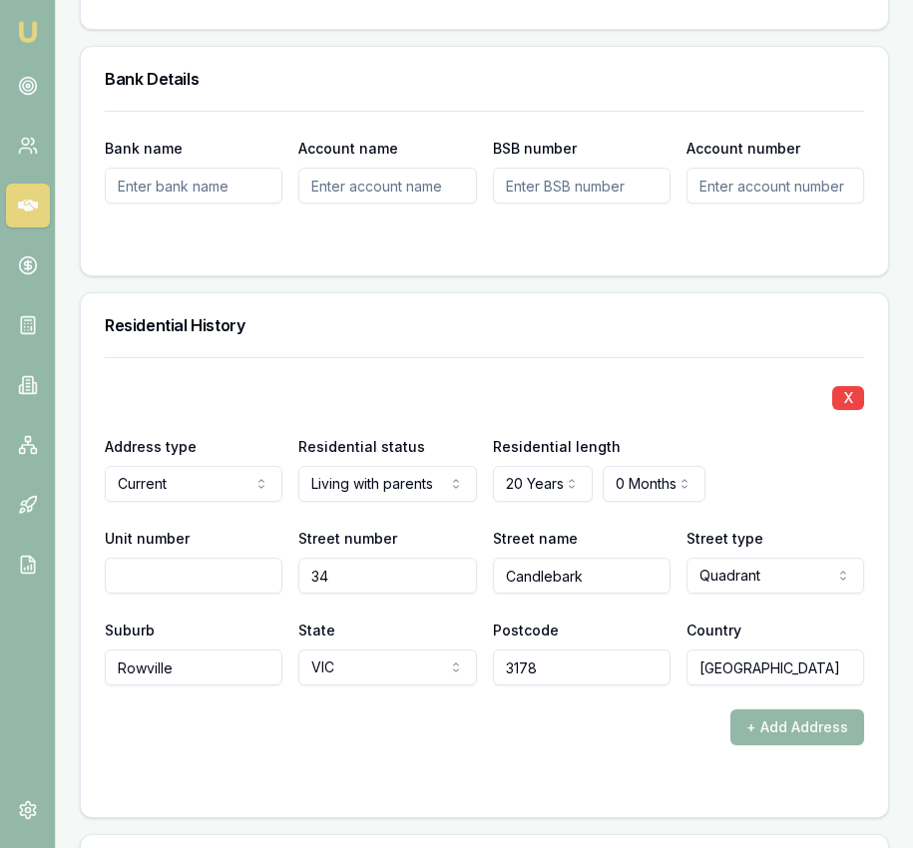
type input "[GEOGRAPHIC_DATA]"
click at [505, 357] on div "X Address type Current Current Previous Residential status Living with parents …" at bounding box center [484, 521] width 759 height 328
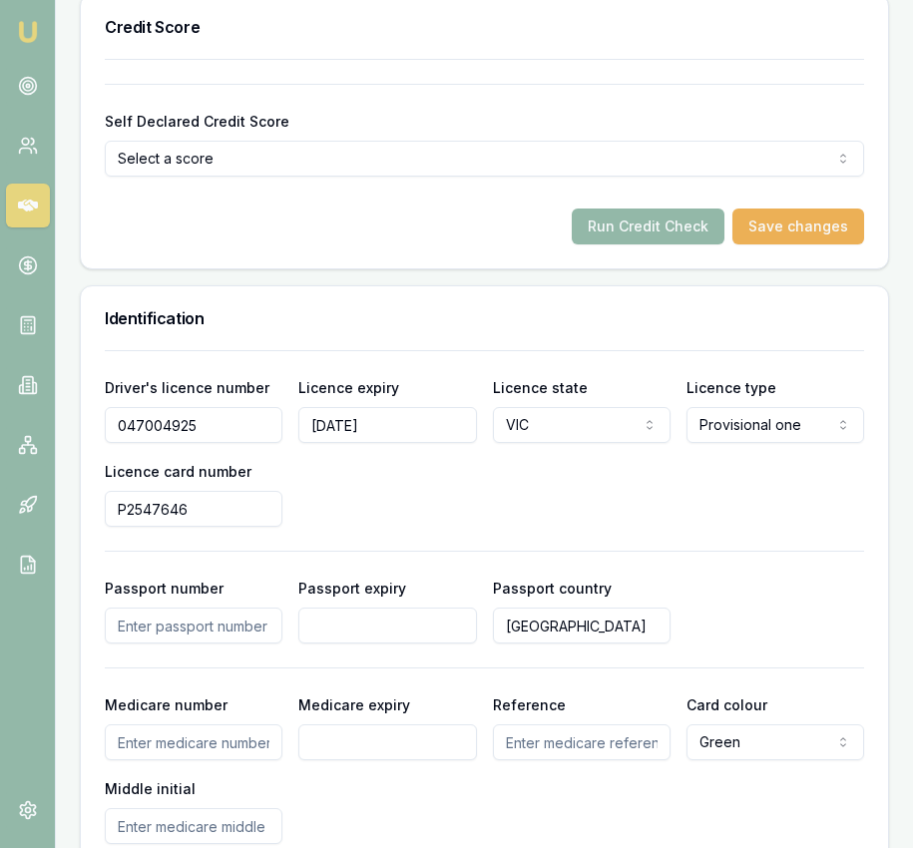
scroll to position [1421, 0]
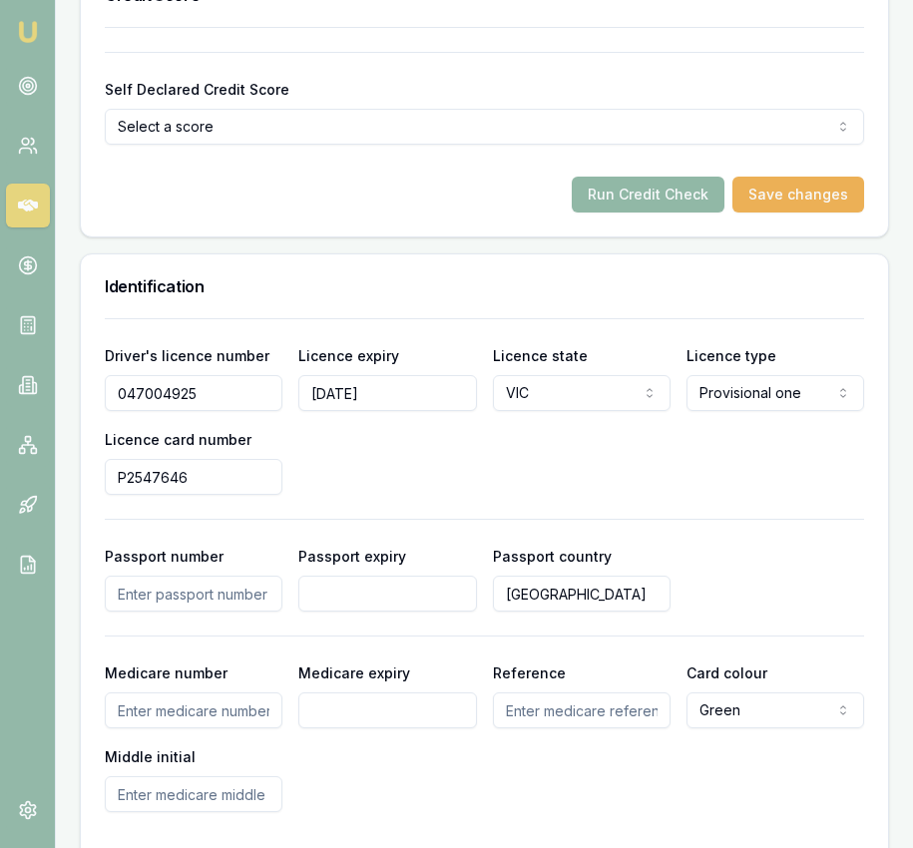
click at [653, 179] on button "Run Credit Check" at bounding box center [648, 195] width 153 height 36
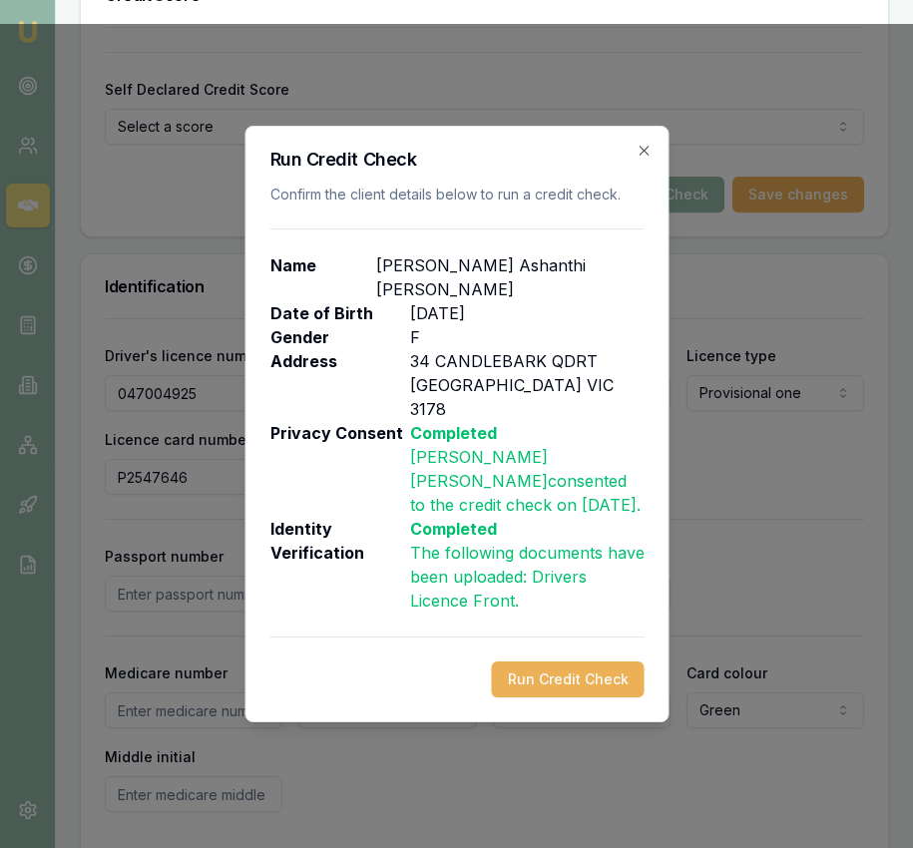
click at [543, 662] on button "Run Credit Check" at bounding box center [567, 680] width 153 height 36
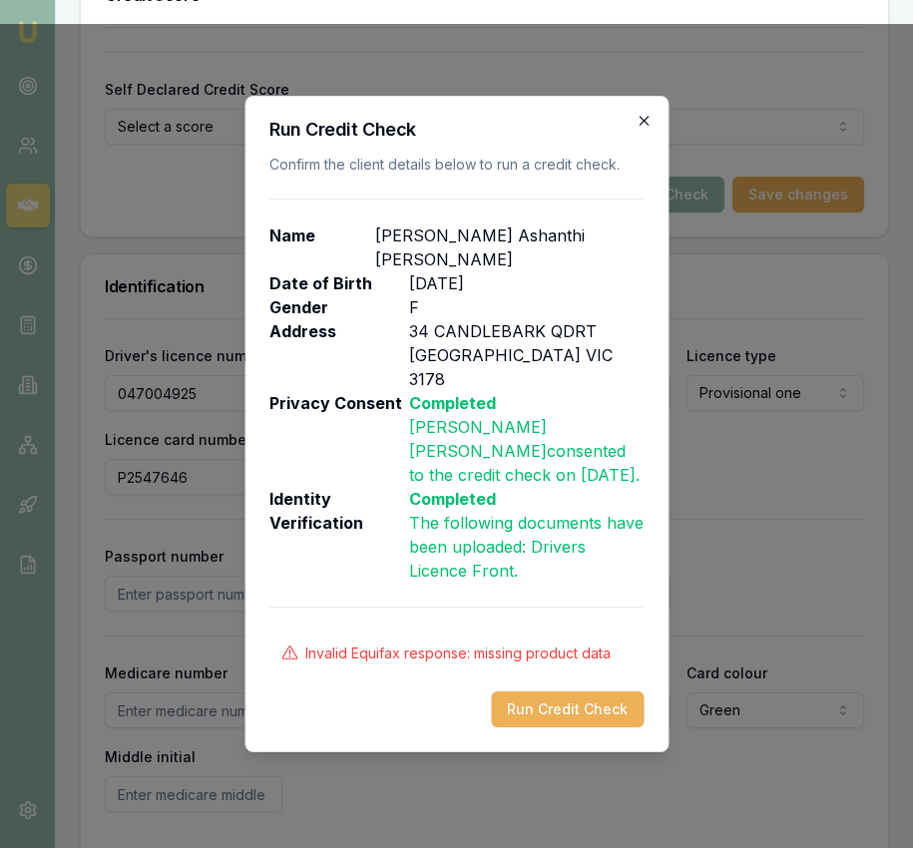
click at [652, 158] on div "Run Credit Check Confirm the client details below to run a credit check. Name […" at bounding box center [456, 424] width 424 height 657
click at [647, 129] on icon "button" at bounding box center [644, 121] width 16 height 16
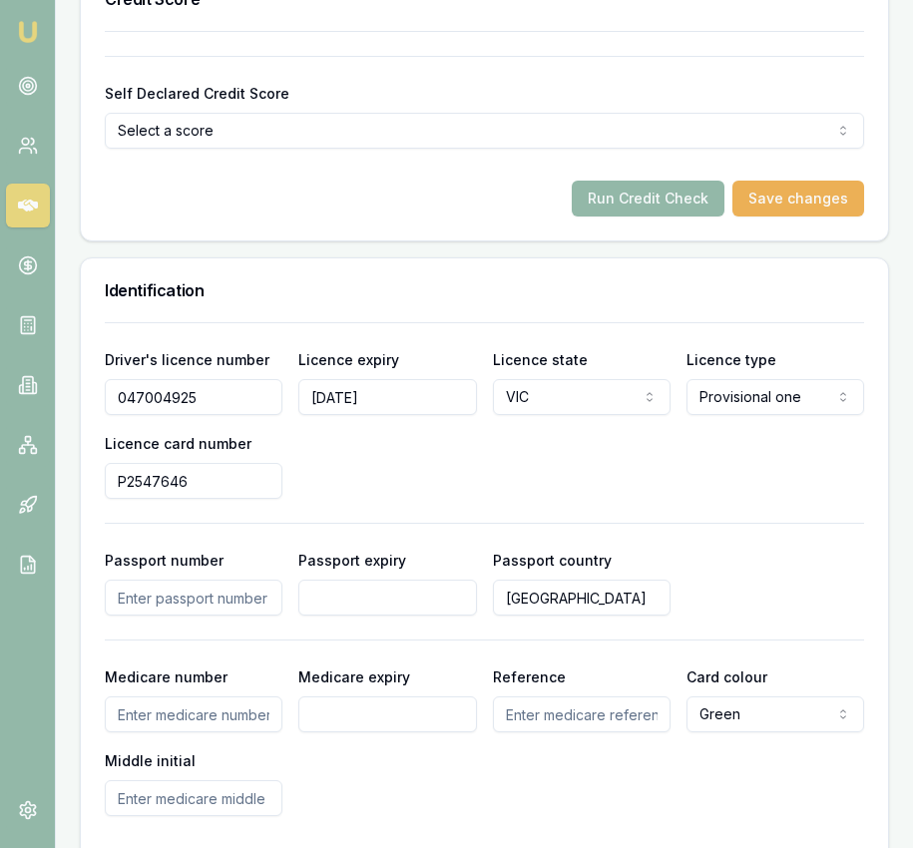
scroll to position [1411, 0]
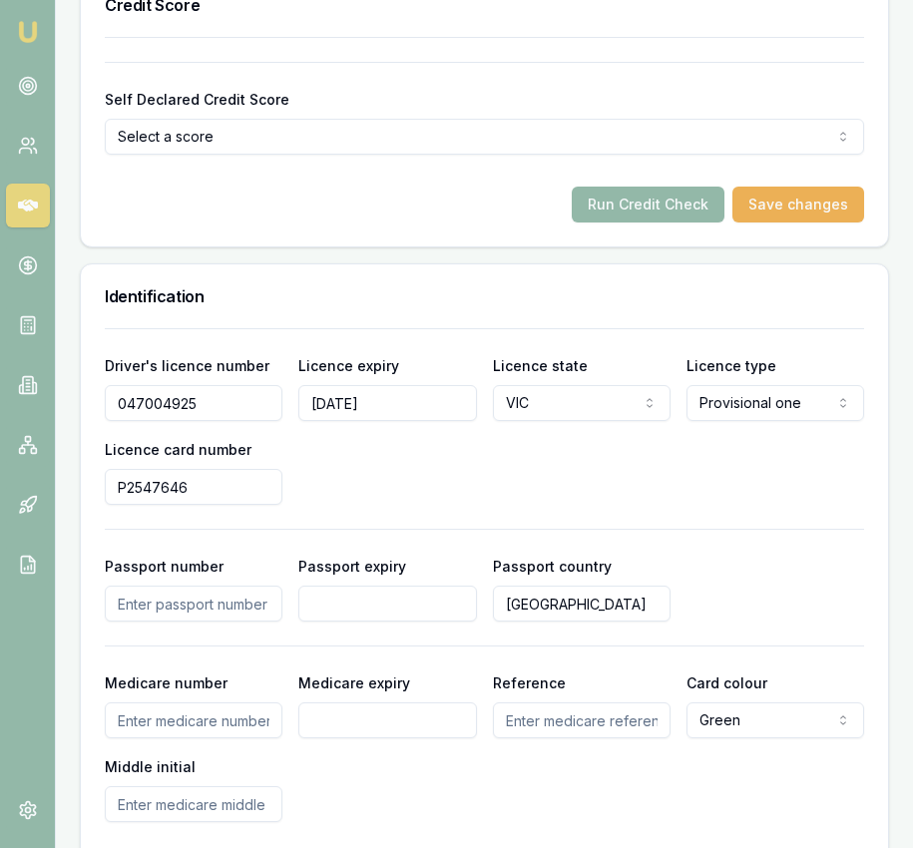
select select "OPEN_LICENCE"
click at [635, 187] on button "Run Credit Check" at bounding box center [648, 205] width 153 height 36
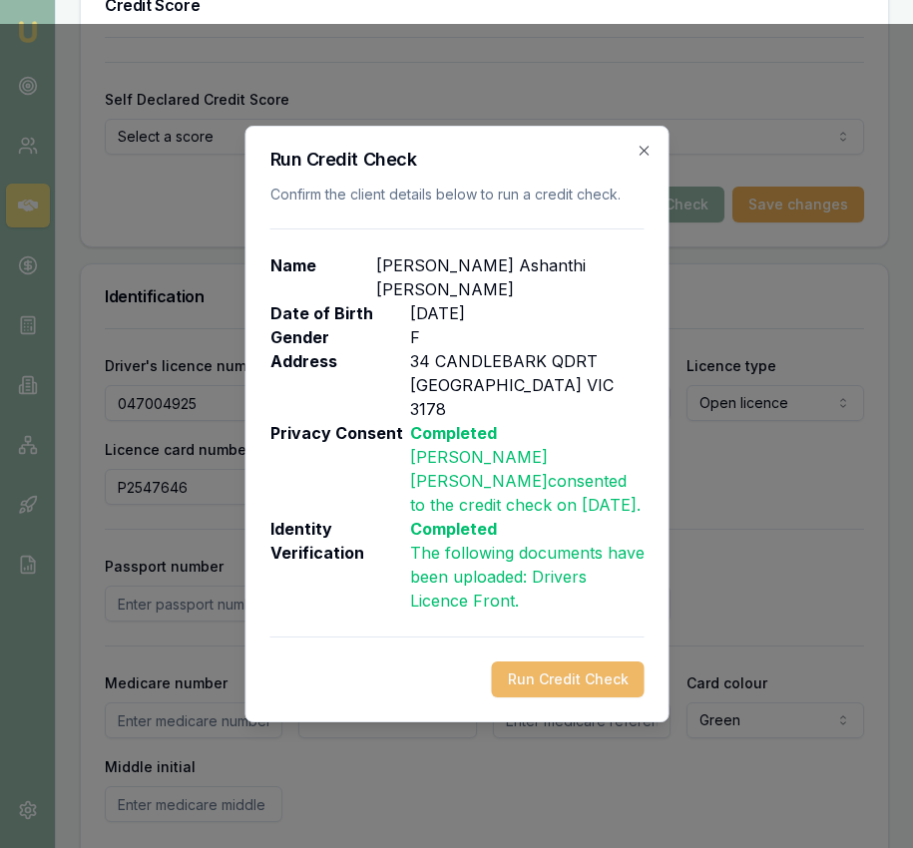
click at [566, 662] on button "Run Credit Check" at bounding box center [567, 680] width 153 height 36
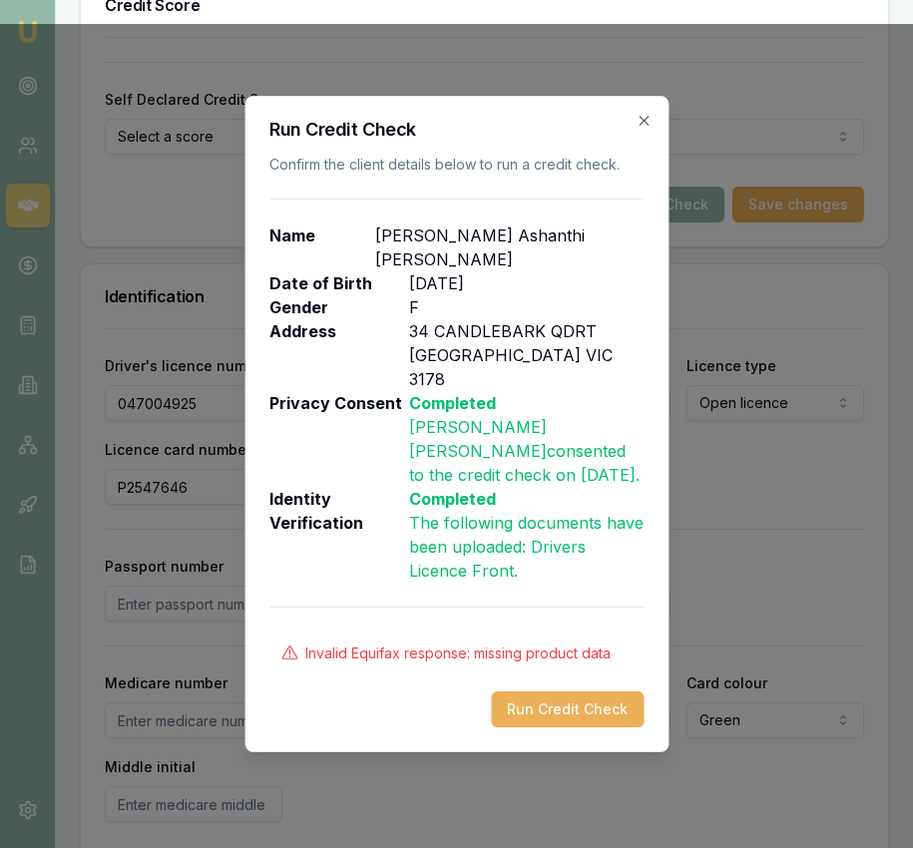
click at [640, 129] on icon "button" at bounding box center [644, 121] width 16 height 16
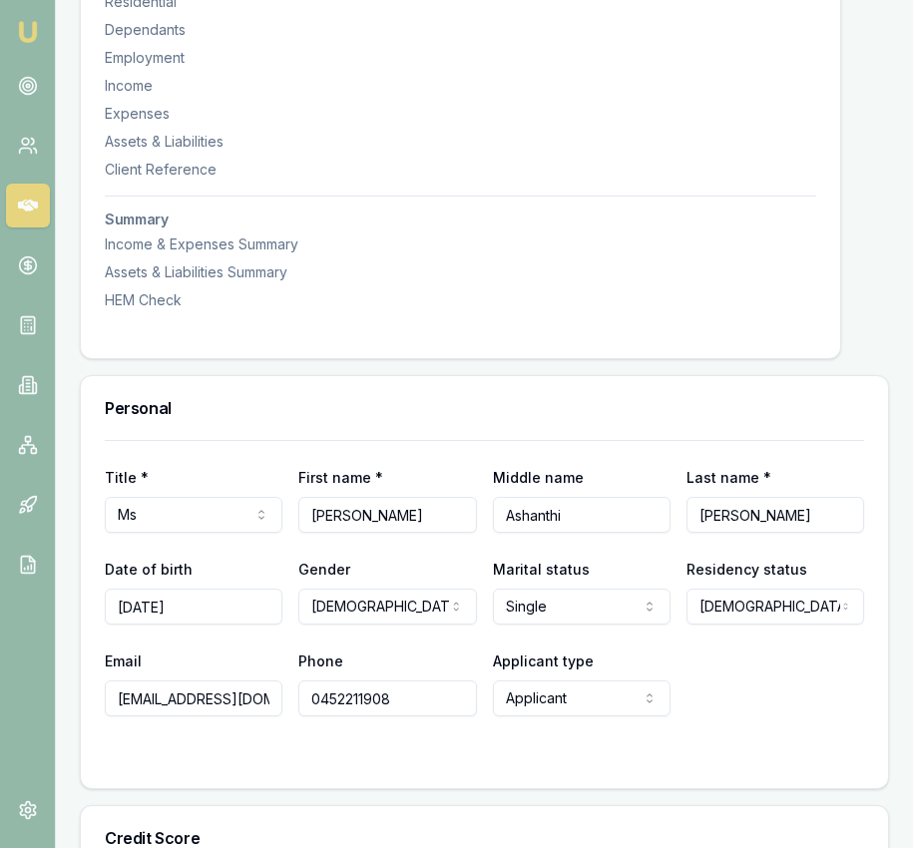
scroll to position [0, 0]
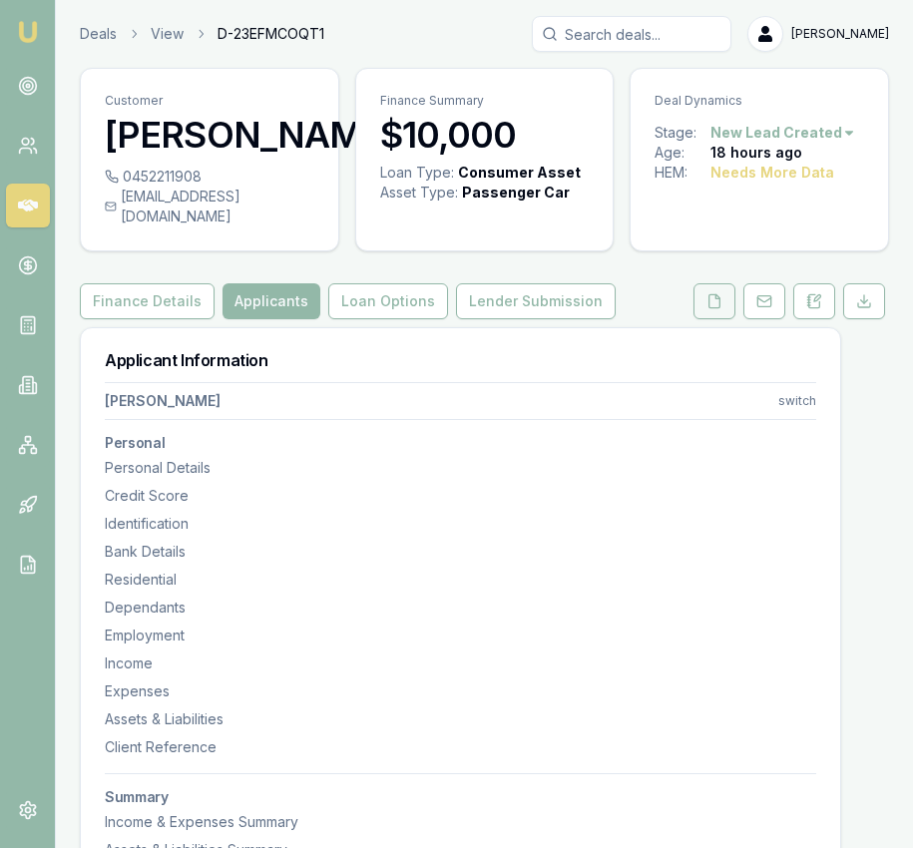
click at [725, 286] on button at bounding box center [714, 301] width 42 height 36
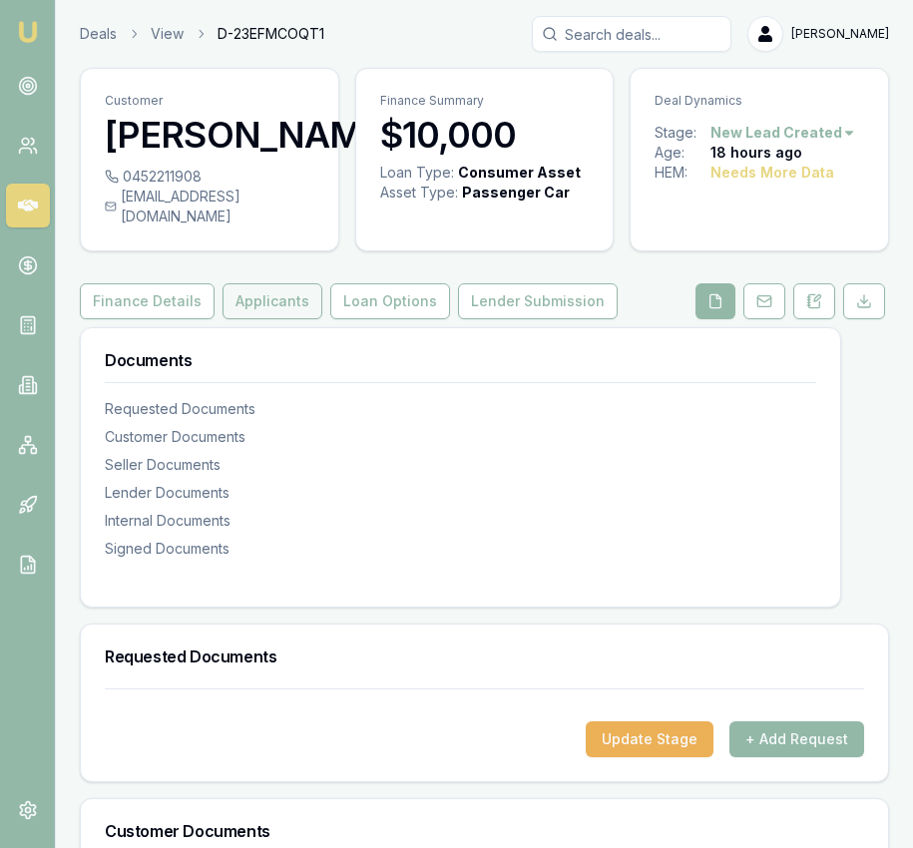
click at [234, 289] on button "Applicants" at bounding box center [273, 301] width 100 height 36
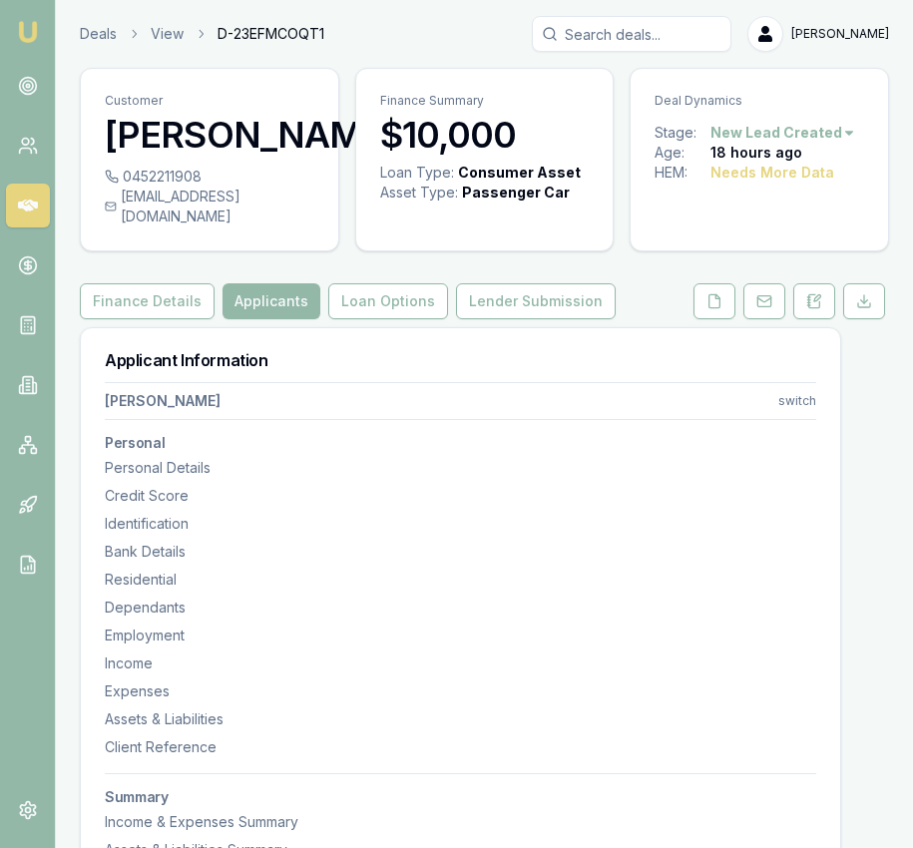
click at [109, 197] on div "0452211908 [EMAIL_ADDRESS][DOMAIN_NAME]" at bounding box center [209, 209] width 257 height 84
drag, startPoint x: 119, startPoint y: 197, endPoint x: 315, endPoint y: 200, distance: 196.6
click at [314, 200] on div "[EMAIL_ADDRESS][DOMAIN_NAME]" at bounding box center [210, 207] width 210 height 40
copy div "[EMAIL_ADDRESS][DOMAIN_NAME]"
drag, startPoint x: 209, startPoint y: 169, endPoint x: 198, endPoint y: 172, distance: 11.4
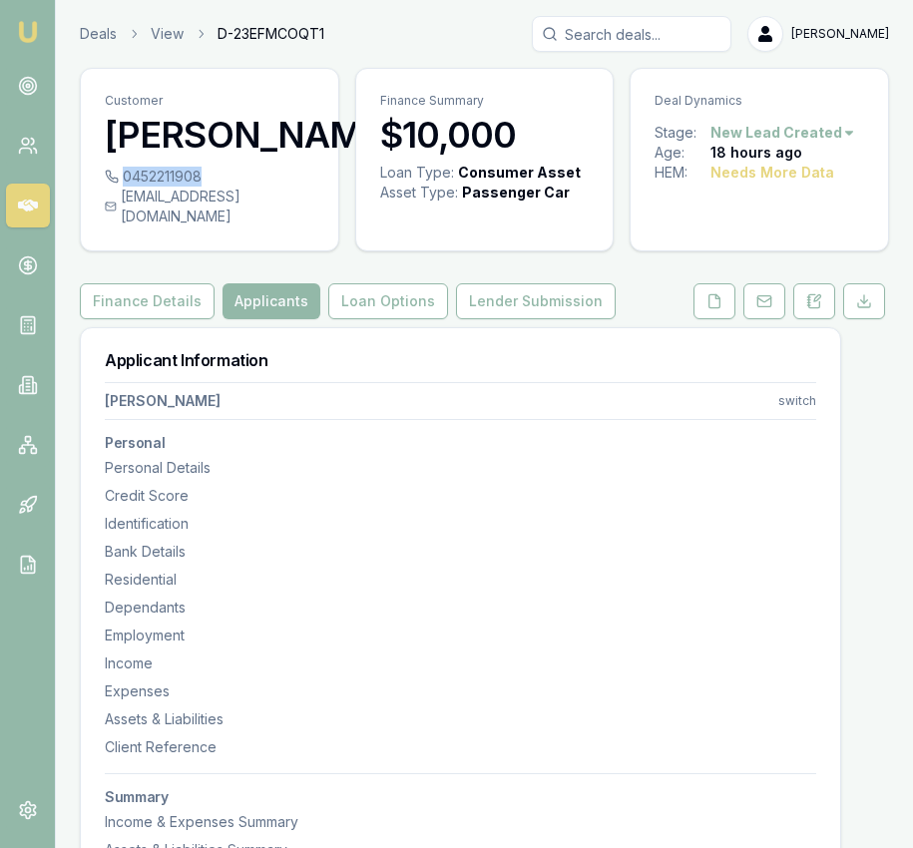
click at [200, 173] on div "0452211908" at bounding box center [210, 177] width 210 height 20
copy div "0452211908"
drag, startPoint x: 323, startPoint y: 198, endPoint x: 313, endPoint y: 199, distance: 10.0
click at [313, 199] on div "0452211908 [EMAIL_ADDRESS][DOMAIN_NAME]" at bounding box center [209, 209] width 257 height 84
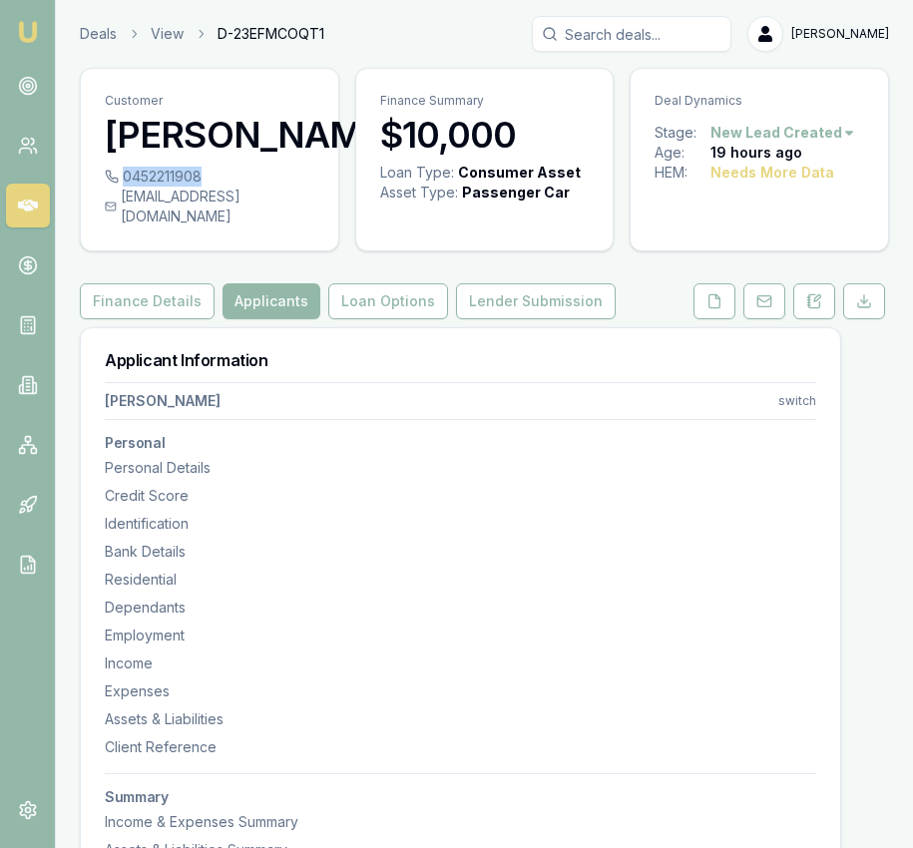
copy div "[EMAIL_ADDRESS][DOMAIN_NAME]"
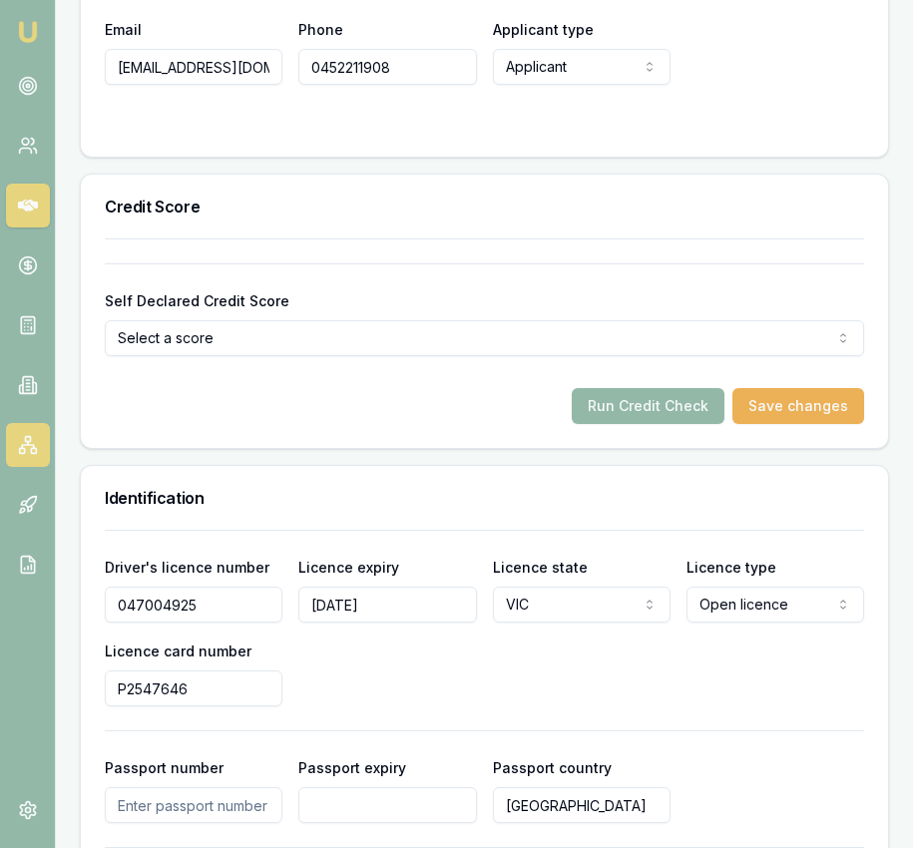
scroll to position [1240, 0]
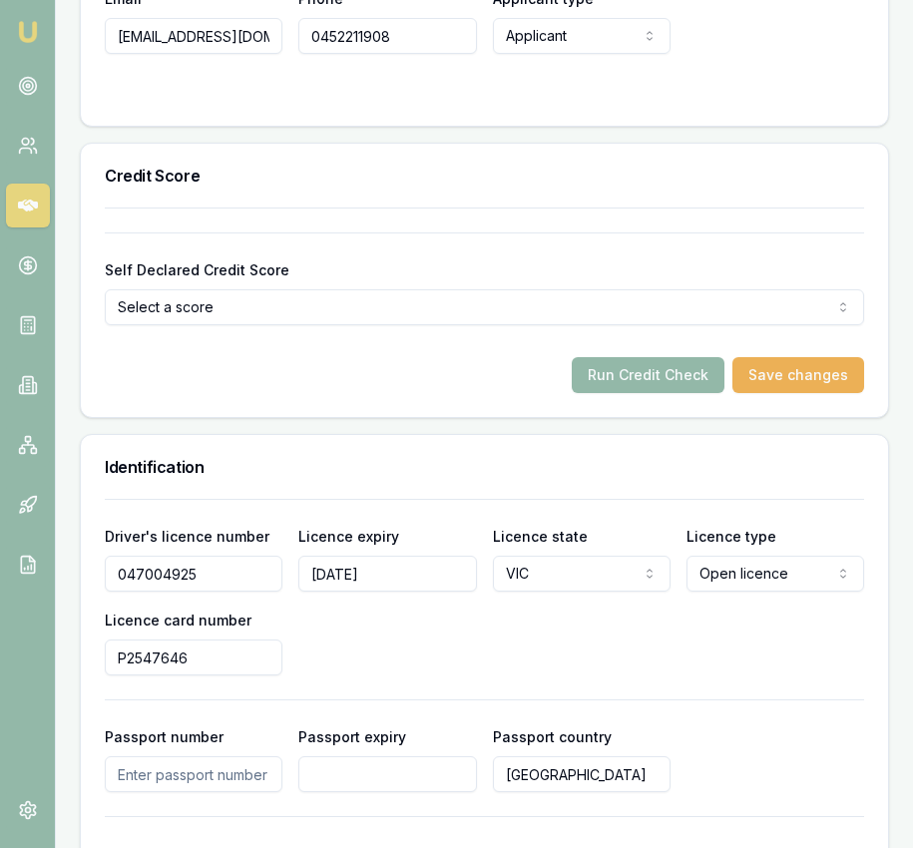
click at [207, 558] on input "047004925" at bounding box center [194, 574] width 178 height 36
click at [207, 559] on input "047004925" at bounding box center [194, 574] width 178 height 36
click at [207, 558] on input "047004925" at bounding box center [194, 574] width 178 height 36
click at [239, 641] on input "P2547646" at bounding box center [194, 658] width 178 height 36
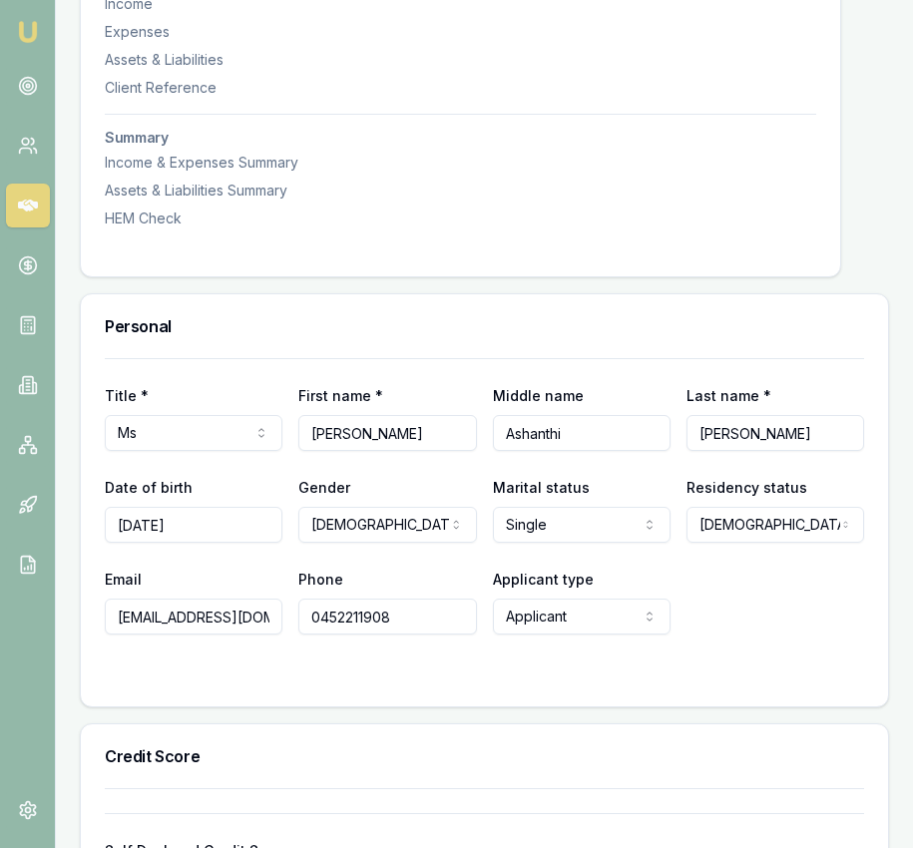
scroll to position [0, 0]
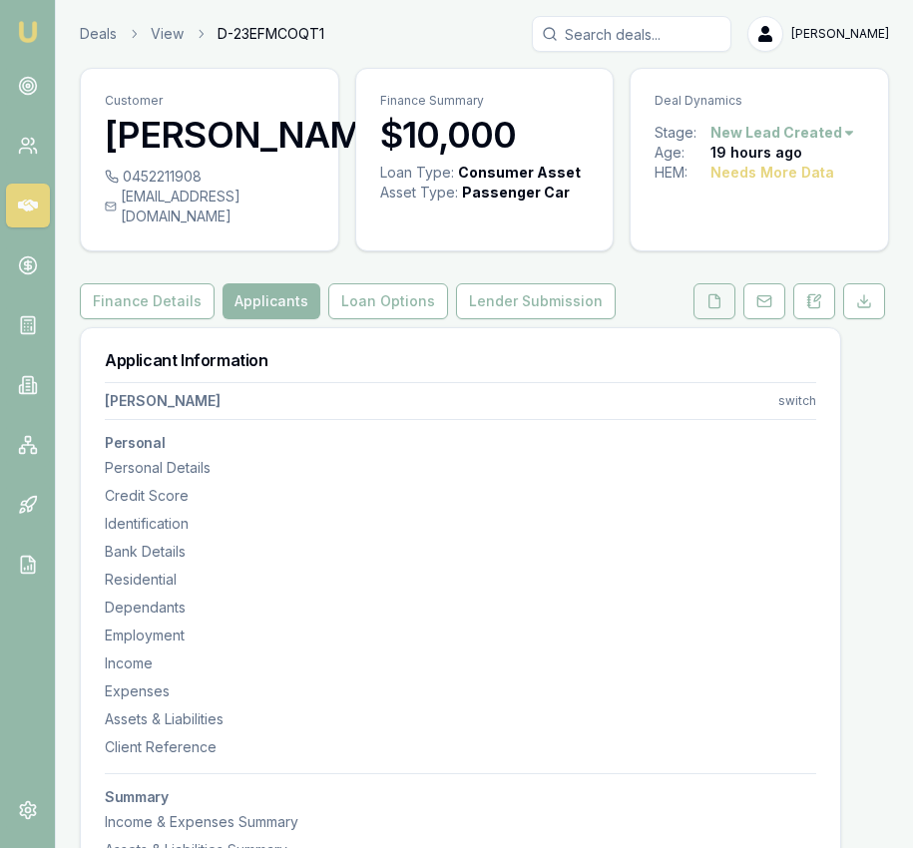
click at [725, 297] on button at bounding box center [714, 301] width 42 height 36
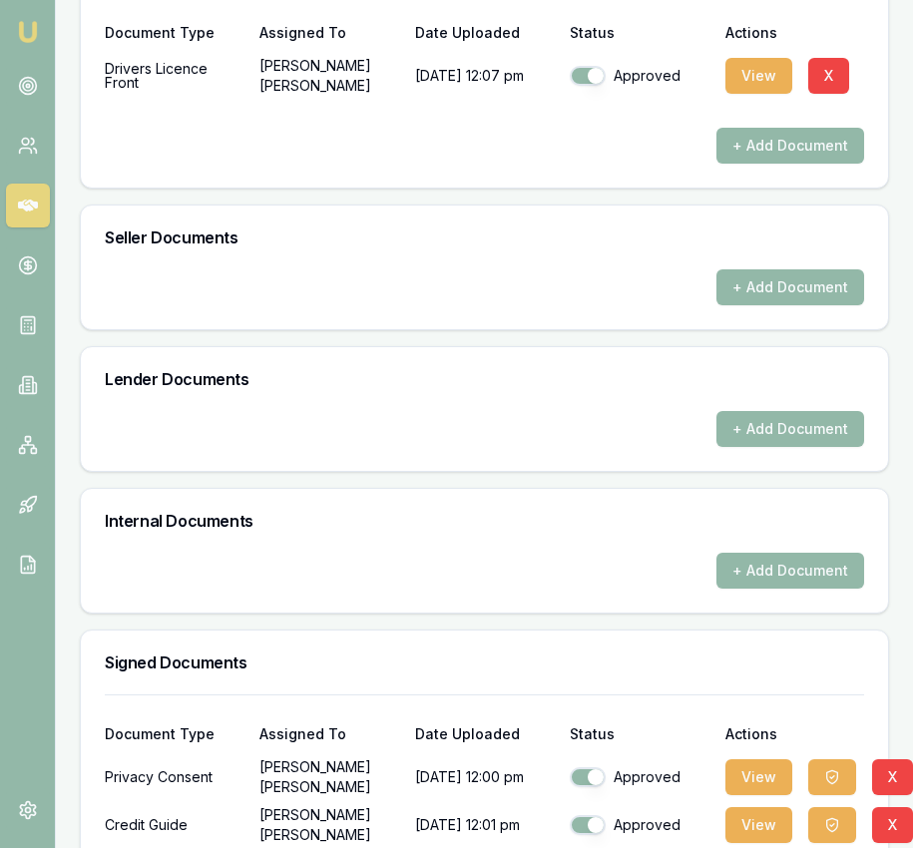
scroll to position [956, 0]
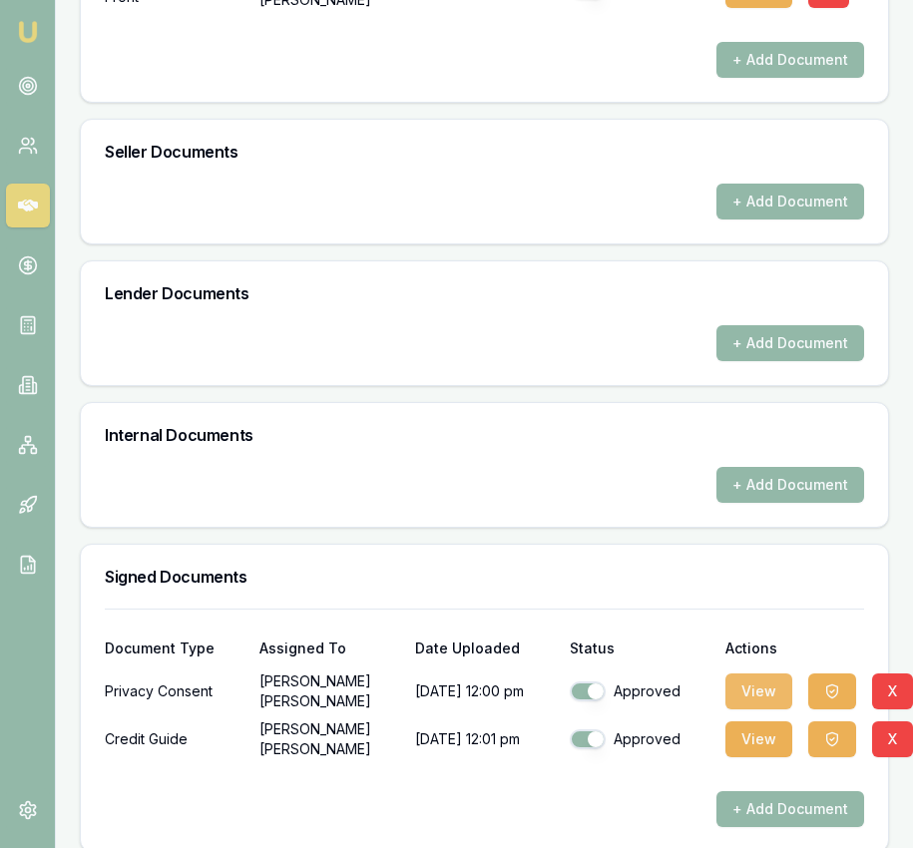
click at [756, 674] on button "View" at bounding box center [758, 692] width 67 height 36
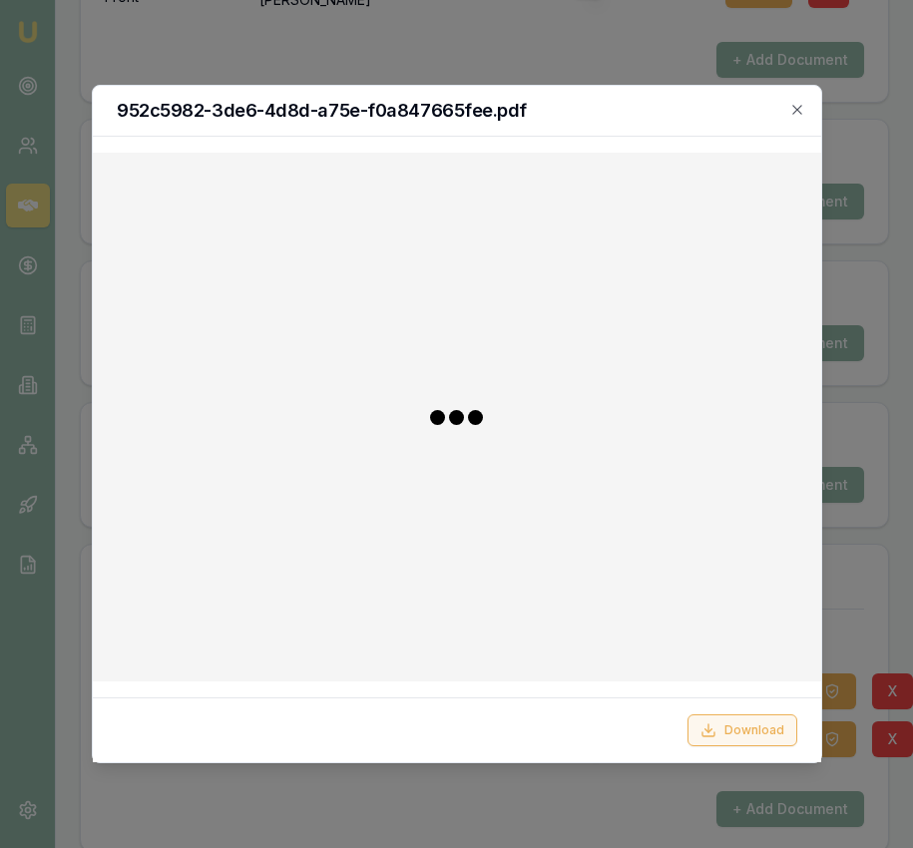
click at [724, 730] on button "Download" at bounding box center [743, 730] width 110 height 32
click at [856, 616] on div at bounding box center [456, 424] width 913 height 848
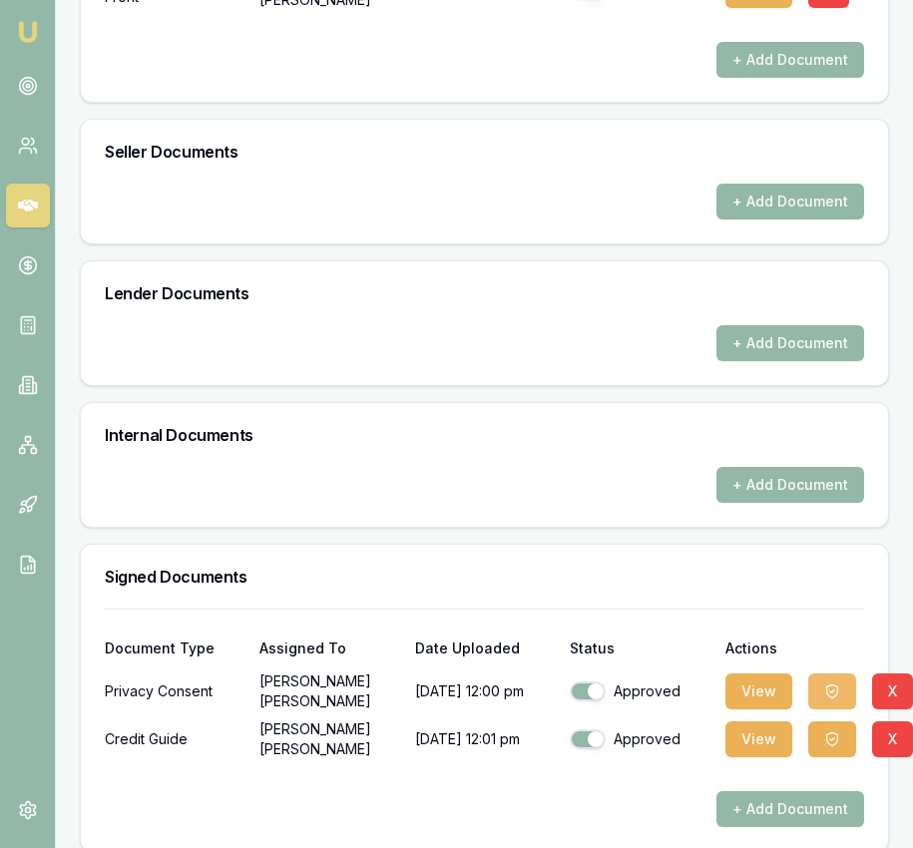
click at [839, 674] on button "button" at bounding box center [832, 692] width 48 height 36
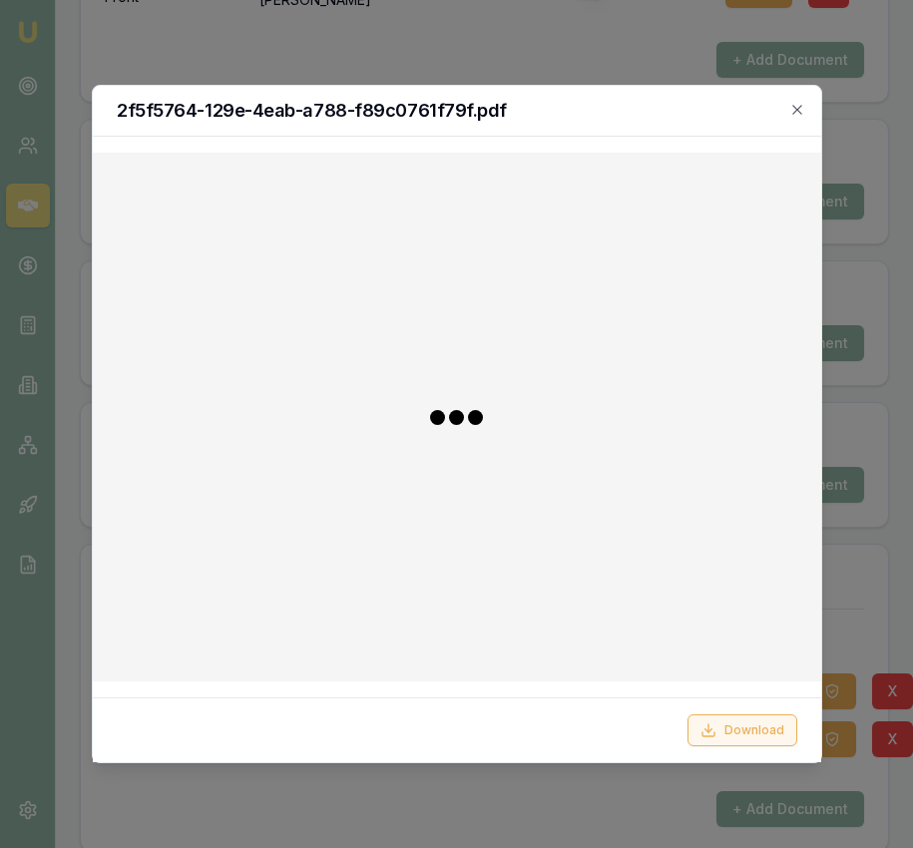
click at [761, 723] on button "Download" at bounding box center [743, 730] width 110 height 32
click at [902, 595] on div at bounding box center [456, 424] width 913 height 848
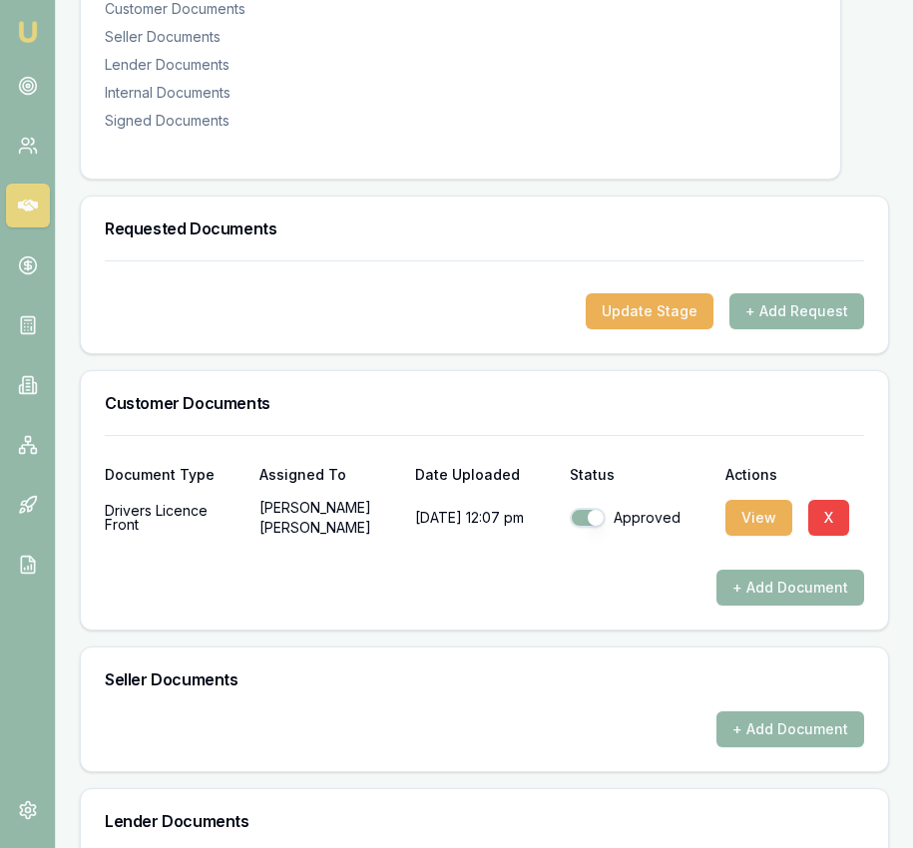
scroll to position [0, 0]
